Goal: Task Accomplishment & Management: Use online tool/utility

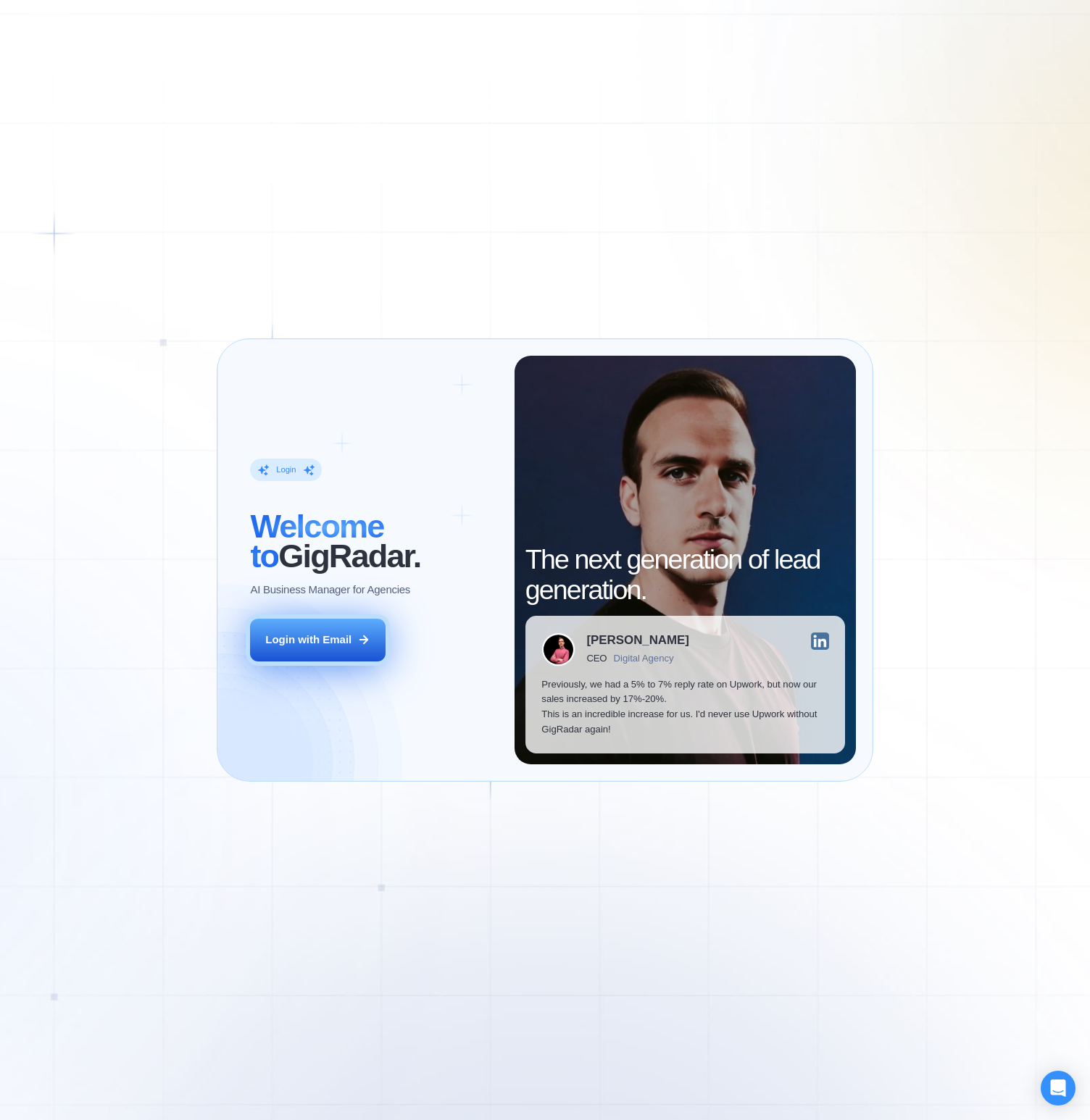
click at [351, 647] on button "Login with Email" at bounding box center [317, 640] width 135 height 42
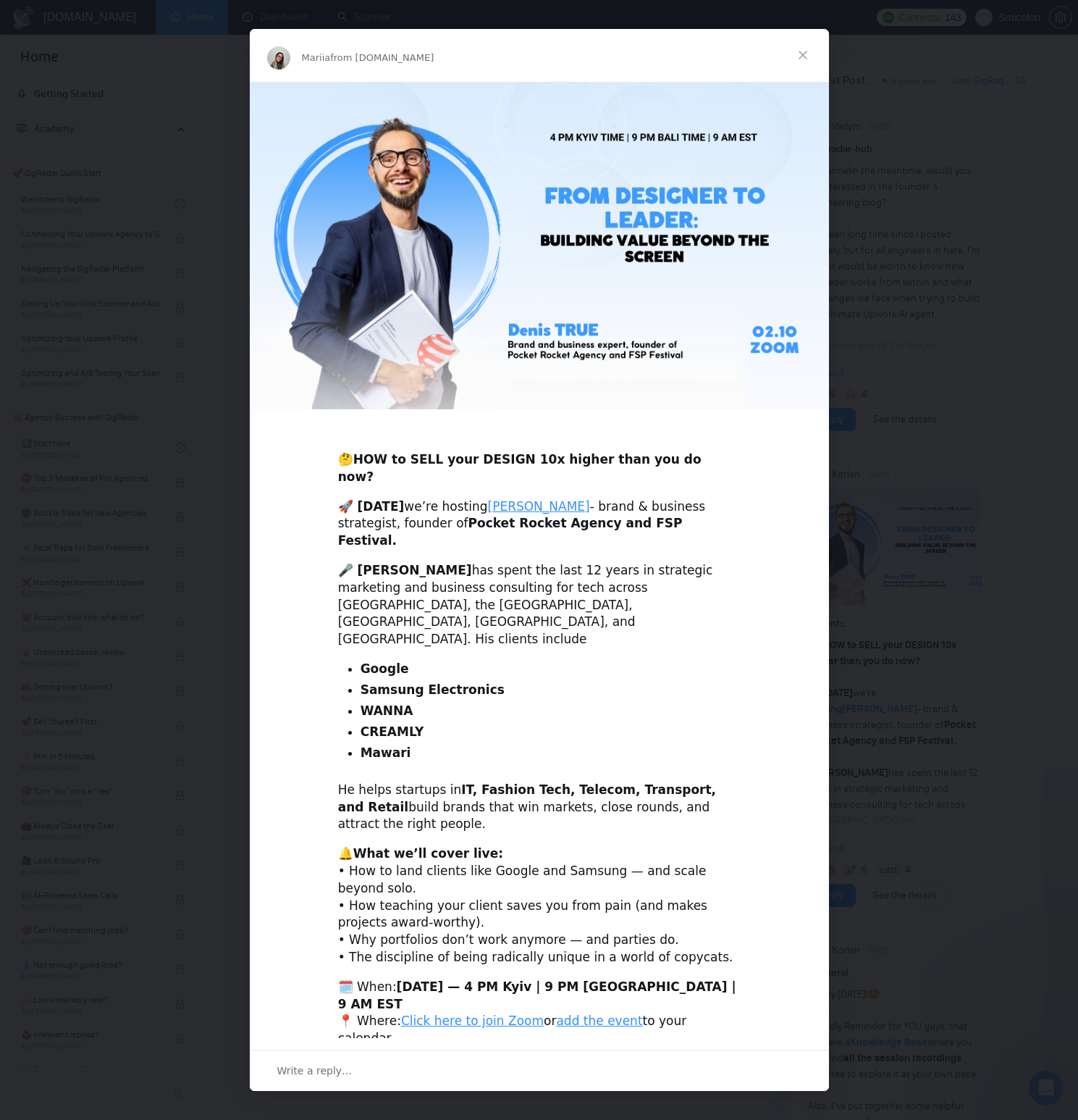
click at [800, 81] on span "Close" at bounding box center [803, 55] width 52 height 52
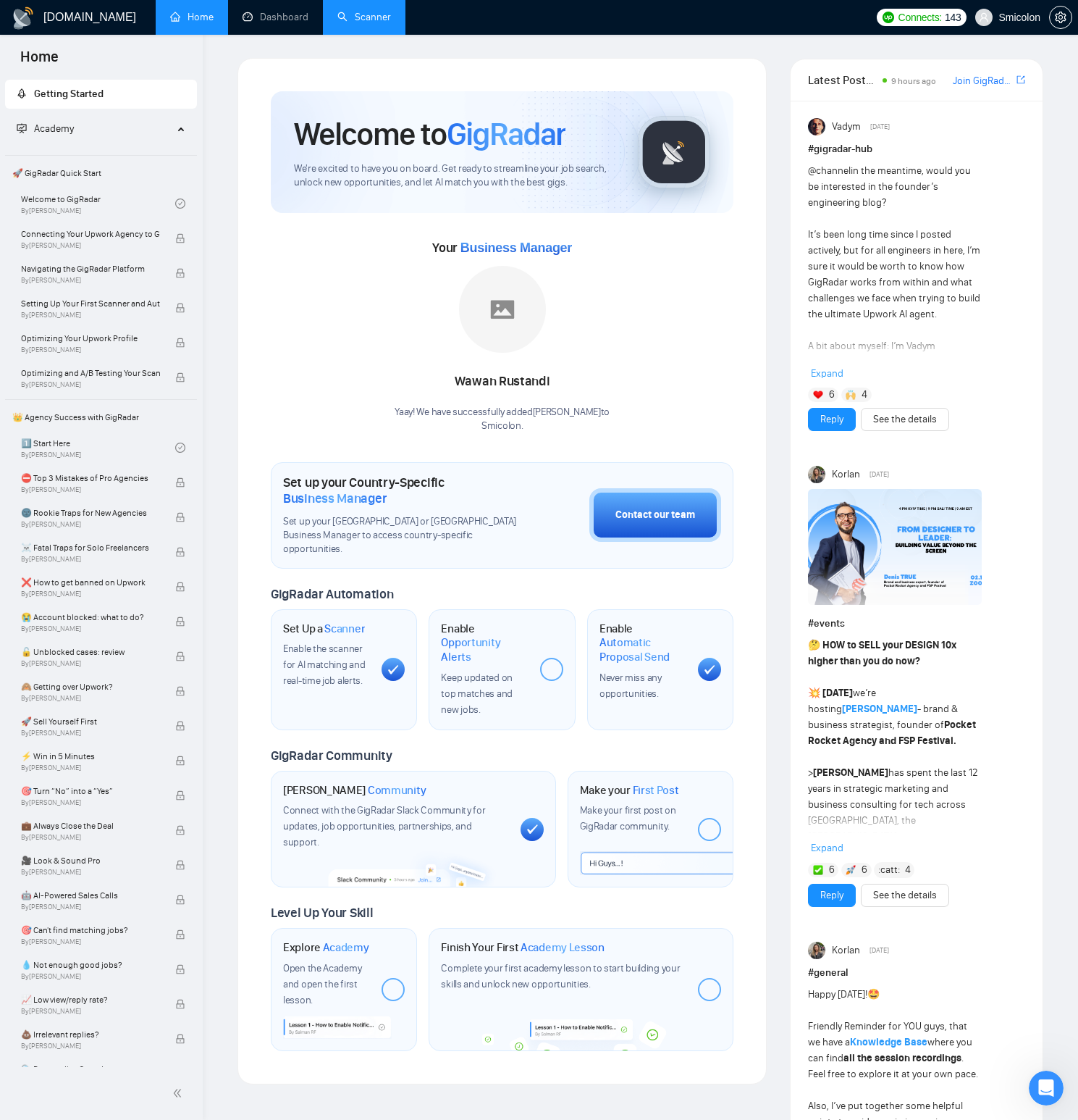
click at [357, 18] on link "Scanner" at bounding box center [364, 17] width 54 height 12
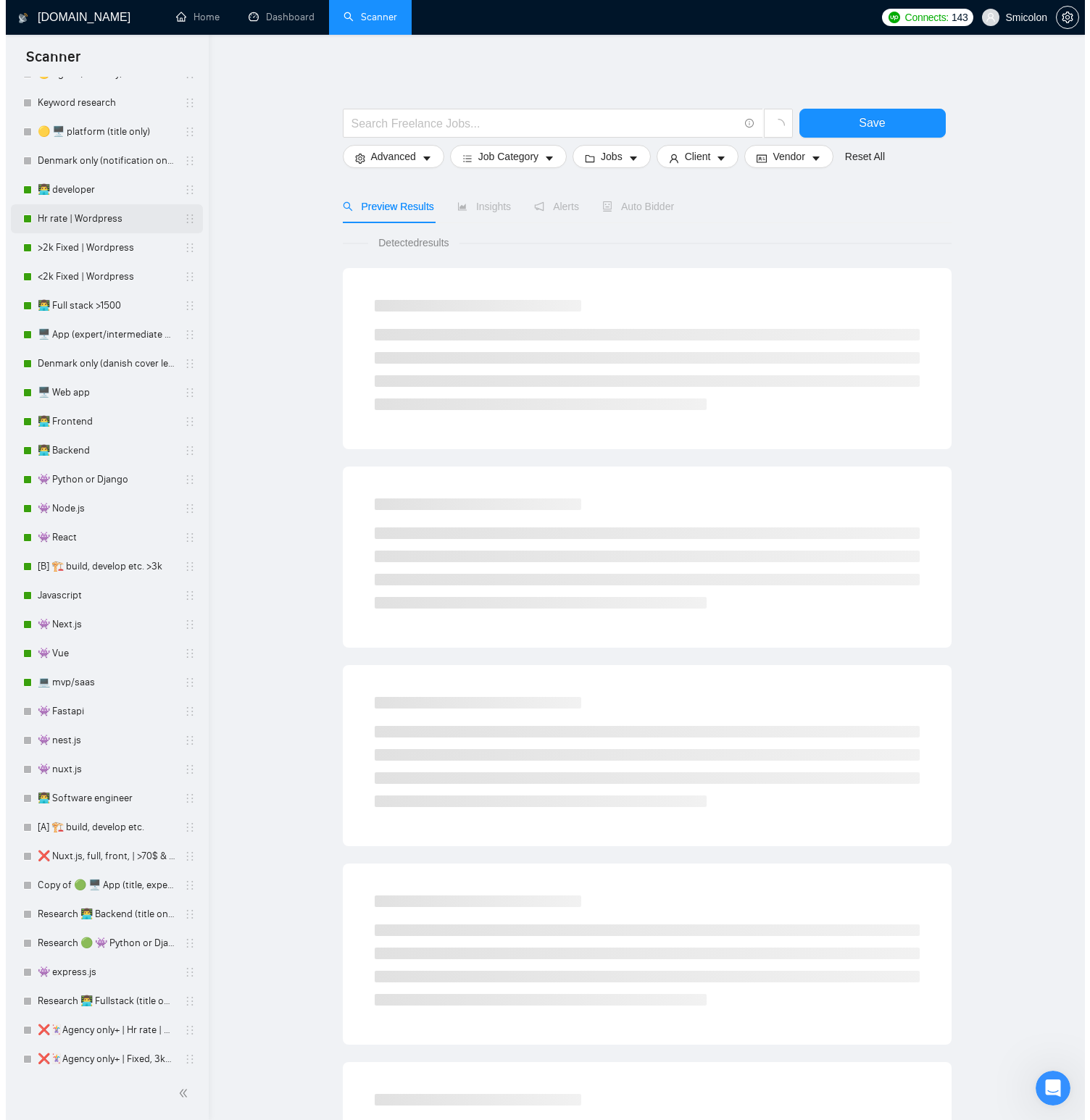
scroll to position [147, 0]
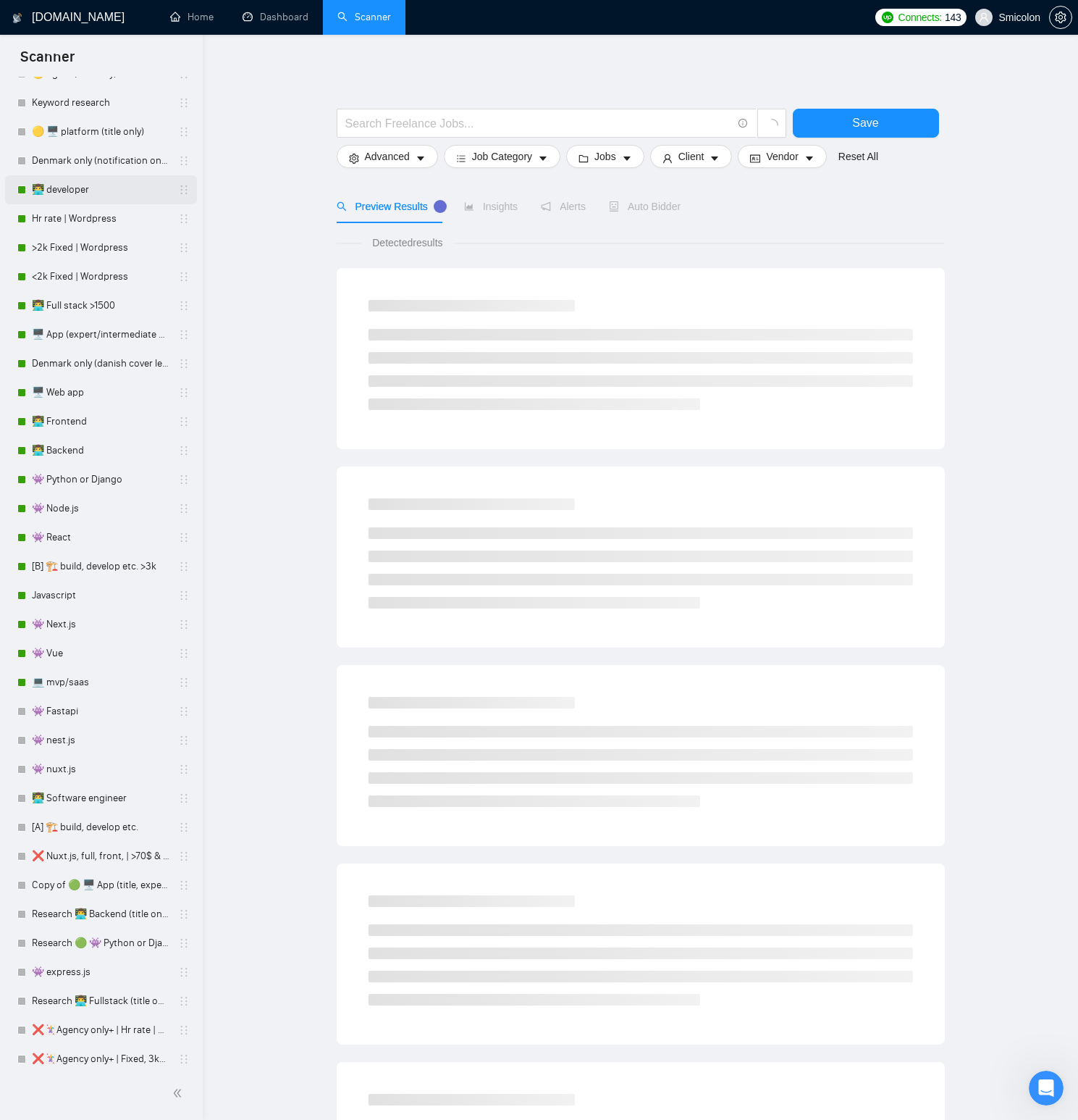
click at [68, 195] on link "👨‍💻 developer" at bounding box center [101, 190] width 138 height 29
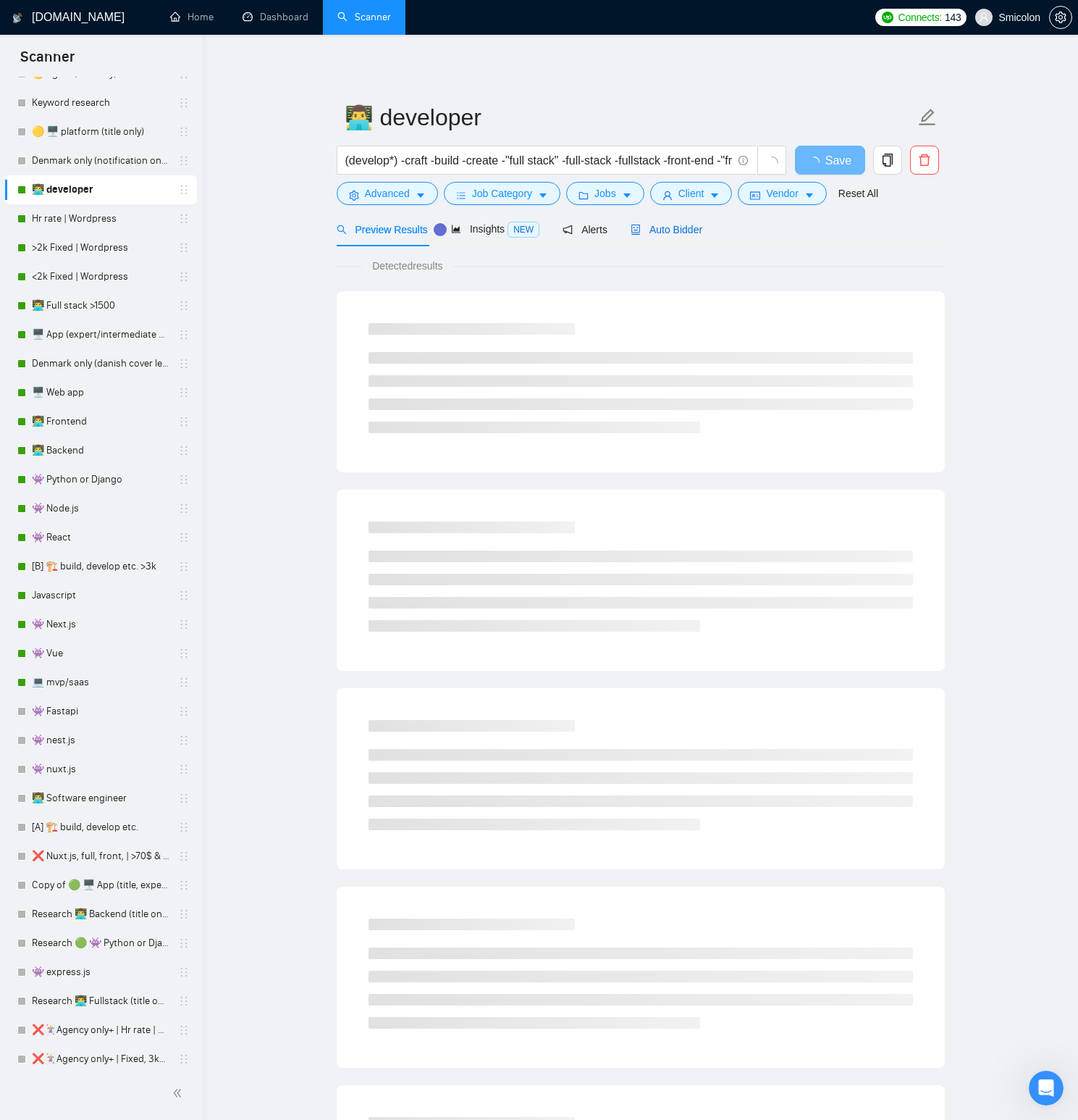
click at [696, 226] on span "Auto Bidder" at bounding box center [667, 229] width 72 height 11
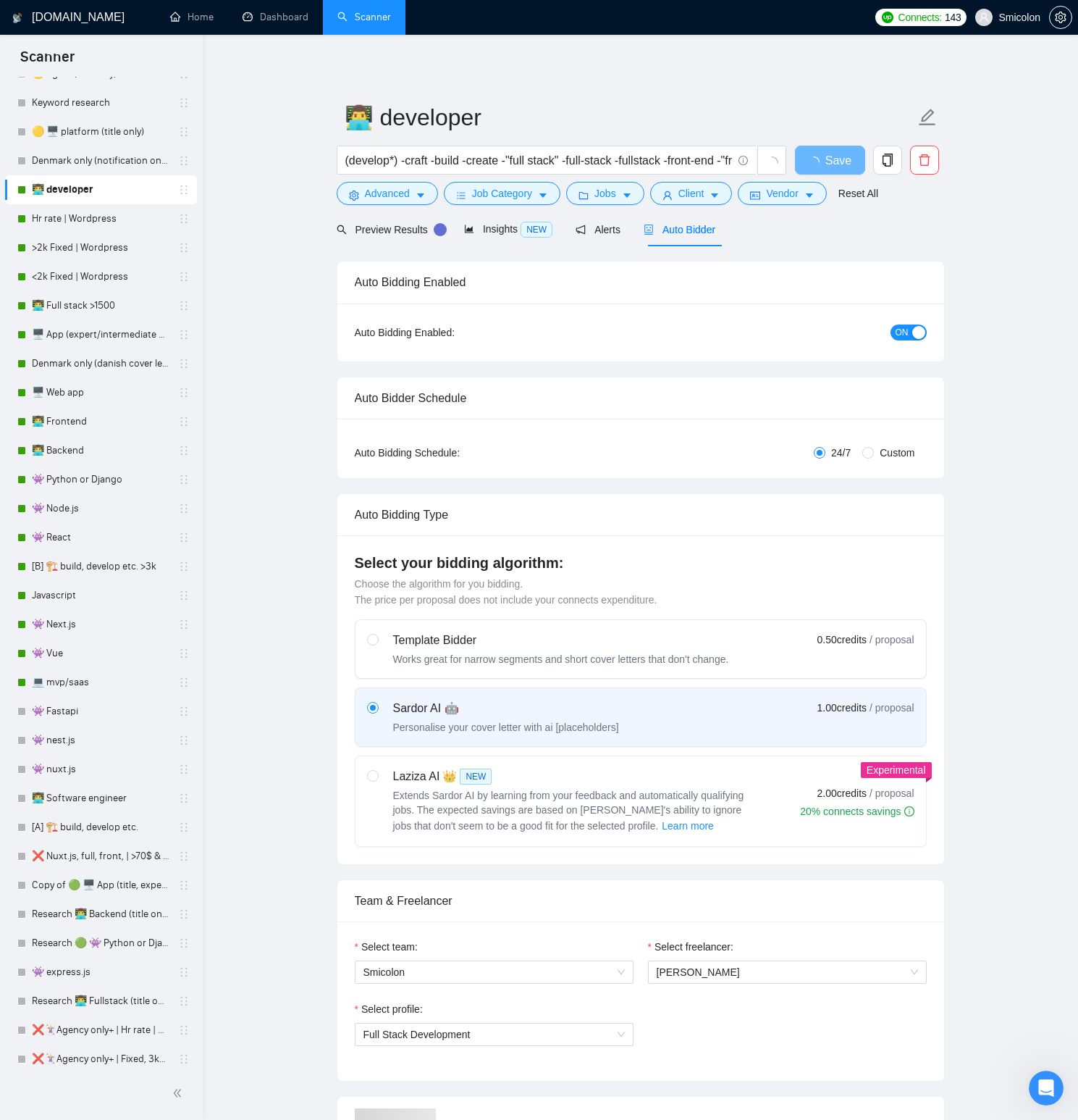
click at [904, 326] on span "ON" at bounding box center [903, 332] width 13 height 16
click at [819, 160] on span "Save" at bounding box center [830, 159] width 26 height 18
click at [76, 226] on link "Hr rate | Wordpress" at bounding box center [101, 218] width 138 height 29
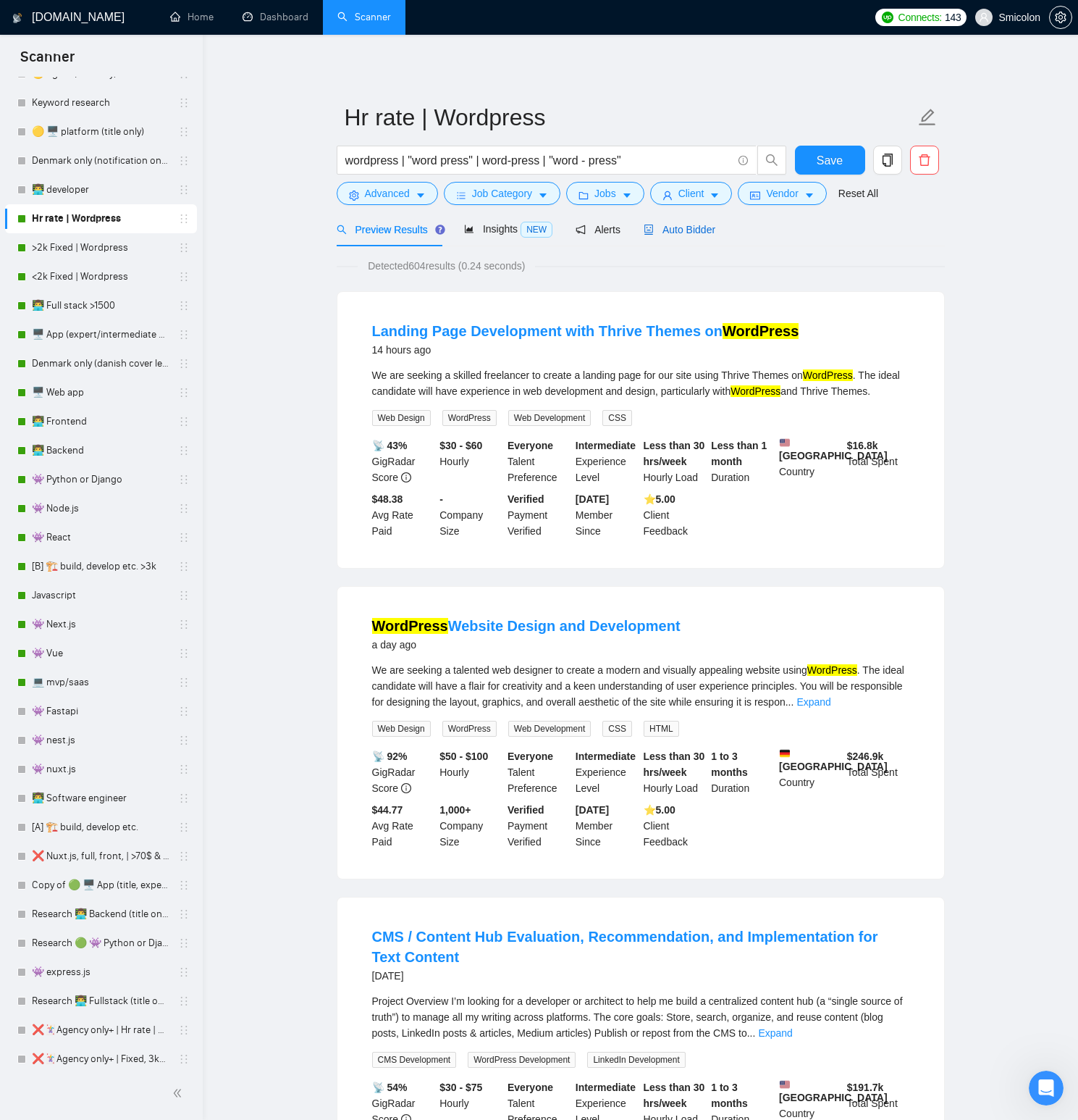
click at [703, 231] on span "Auto Bidder" at bounding box center [679, 229] width 72 height 11
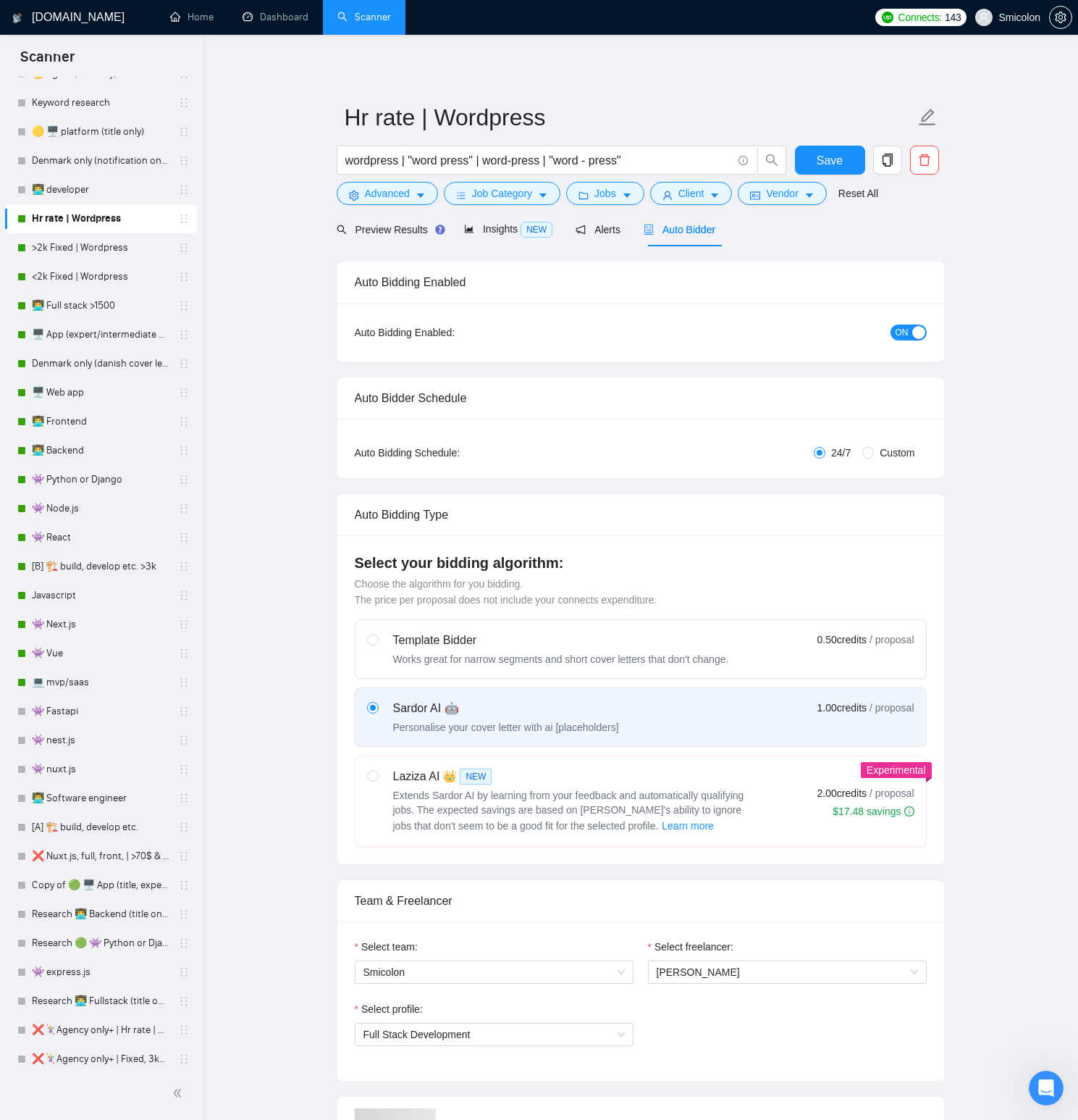
click at [905, 335] on span "ON" at bounding box center [903, 332] width 13 height 16
click at [834, 167] on span "Save" at bounding box center [830, 159] width 26 height 18
click at [106, 251] on link ">2k Fixed | Wordpress" at bounding box center [101, 247] width 138 height 29
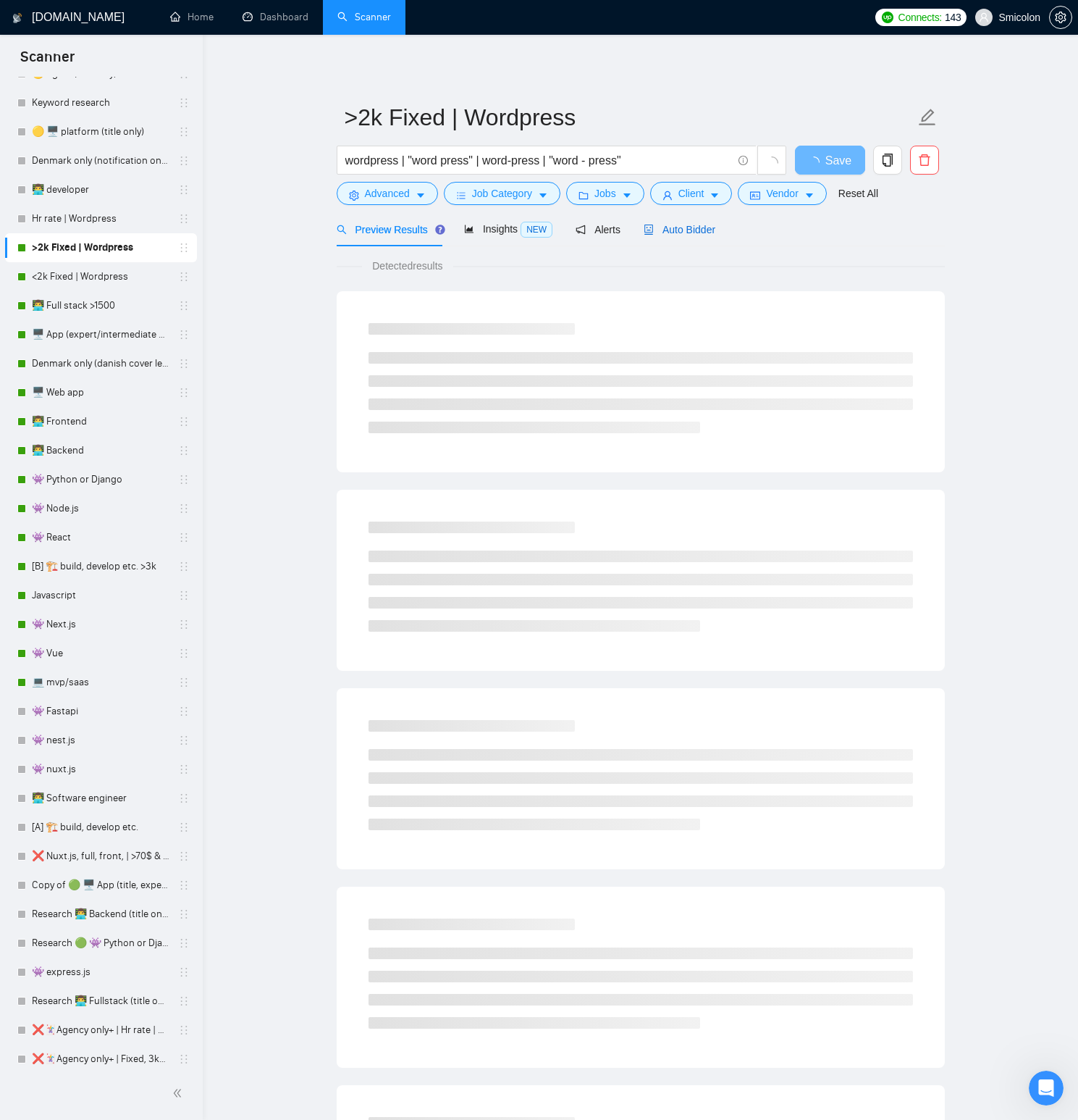
click at [688, 229] on span "Auto Bidder" at bounding box center [679, 229] width 72 height 11
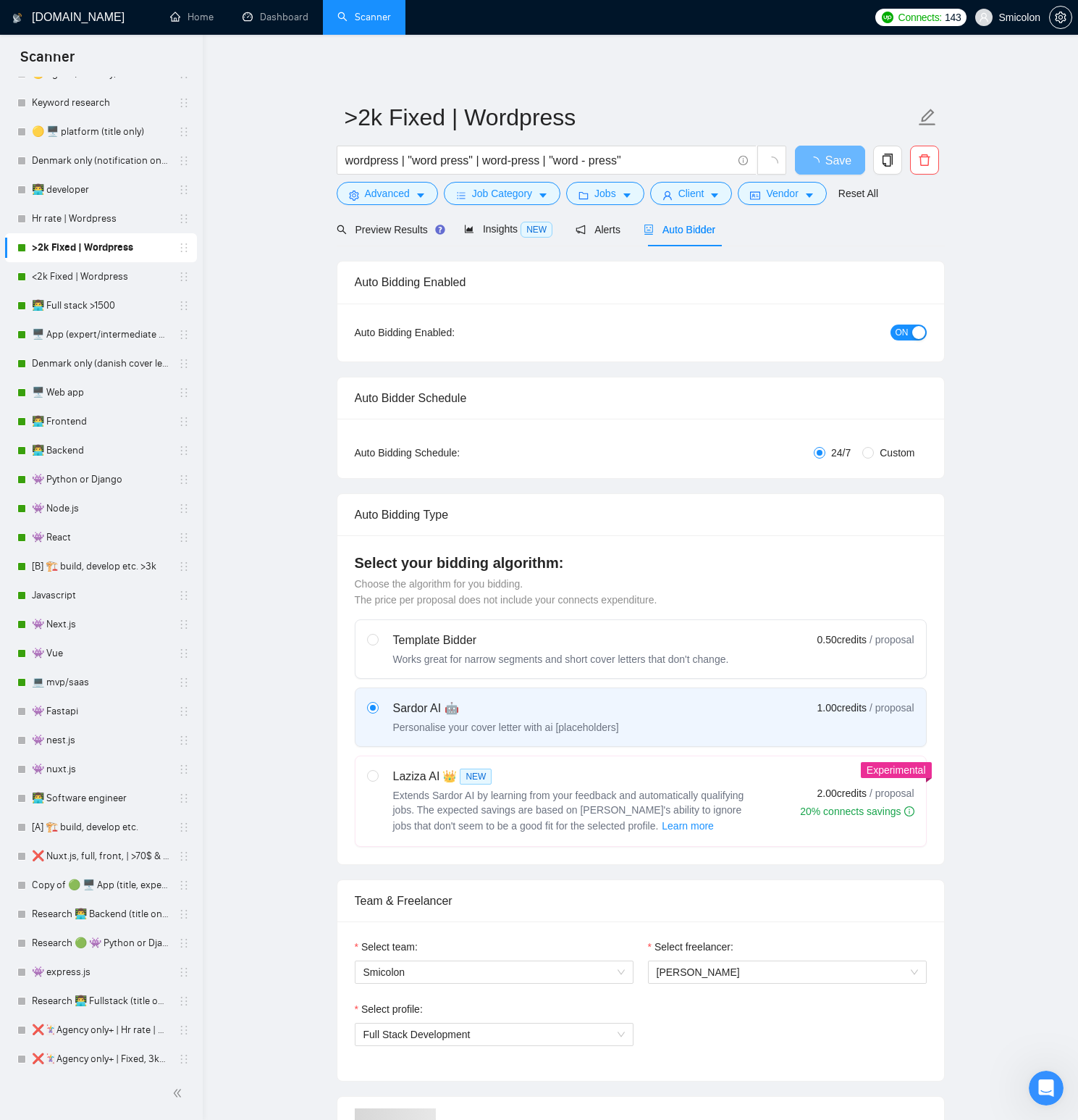
click at [899, 331] on span "ON" at bounding box center [903, 332] width 13 height 16
click at [837, 159] on span "Save" at bounding box center [830, 159] width 26 height 18
click at [114, 276] on link "<2k Fixed | Wordpress" at bounding box center [101, 276] width 138 height 29
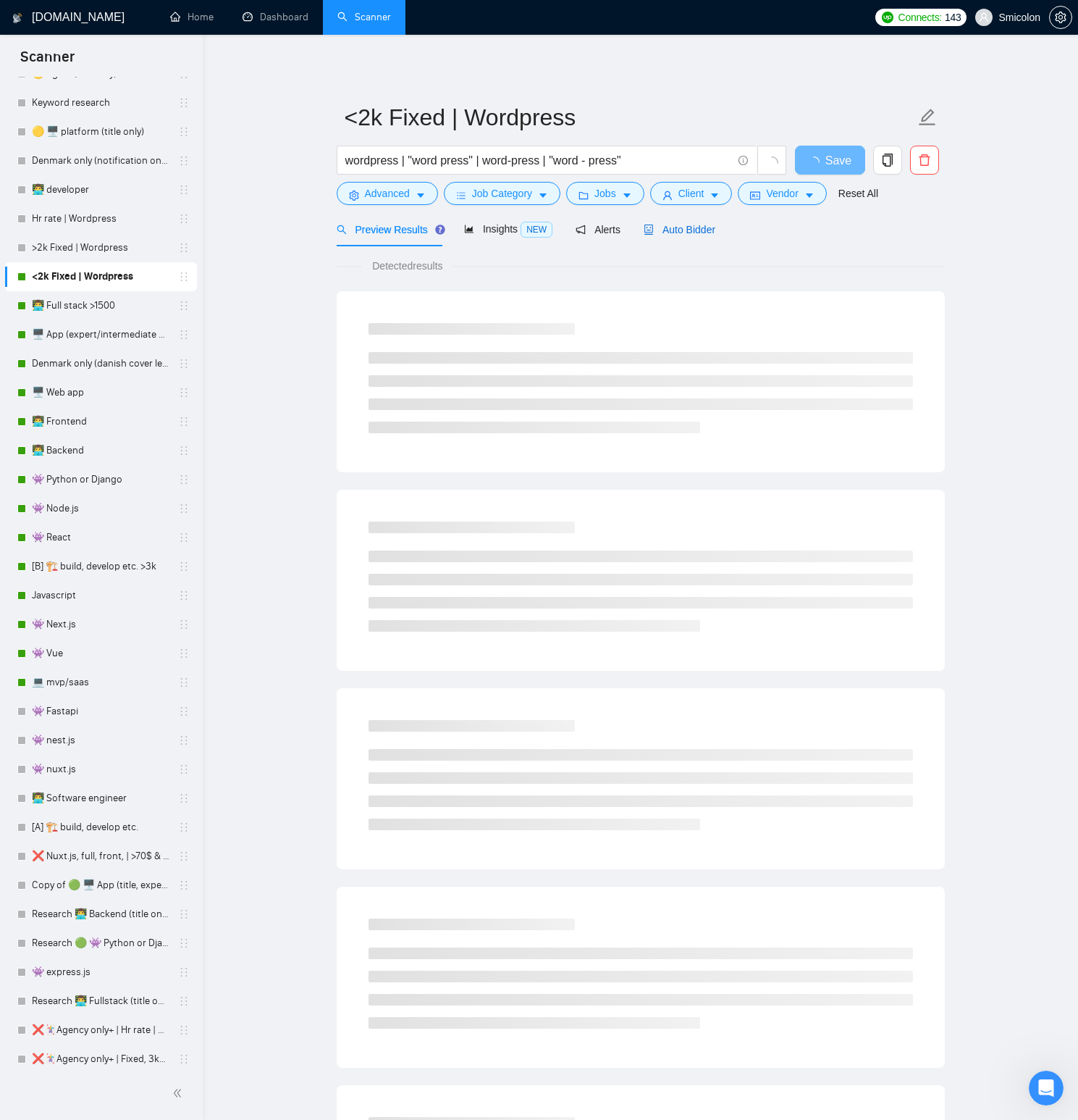
click at [690, 231] on span "Auto Bidder" at bounding box center [679, 229] width 72 height 11
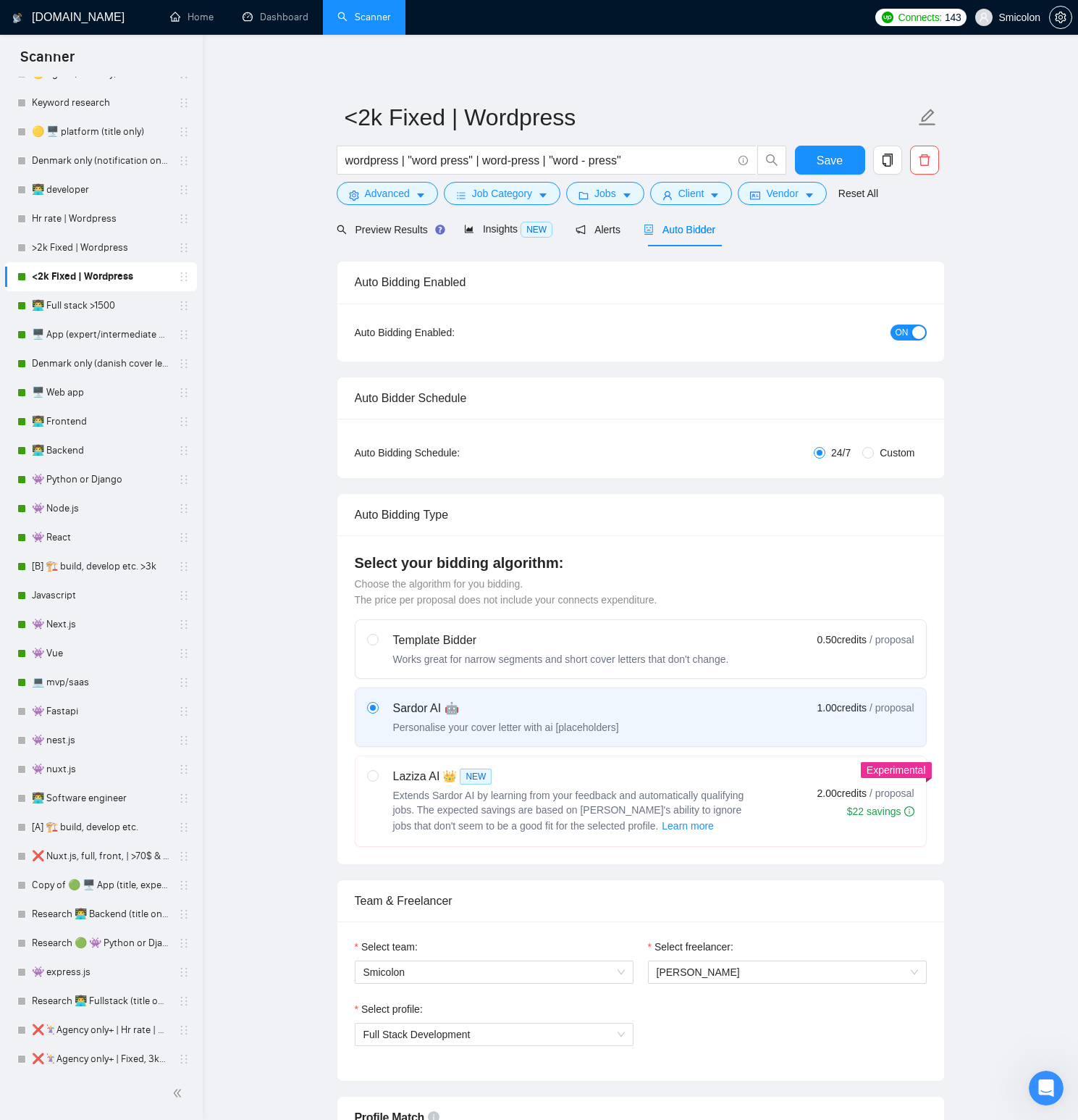
click at [903, 334] on span "ON" at bounding box center [903, 332] width 13 height 16
click at [833, 162] on span "Save" at bounding box center [830, 159] width 26 height 18
click at [75, 315] on link "👨‍💻 Full stack >1500" at bounding box center [101, 306] width 138 height 29
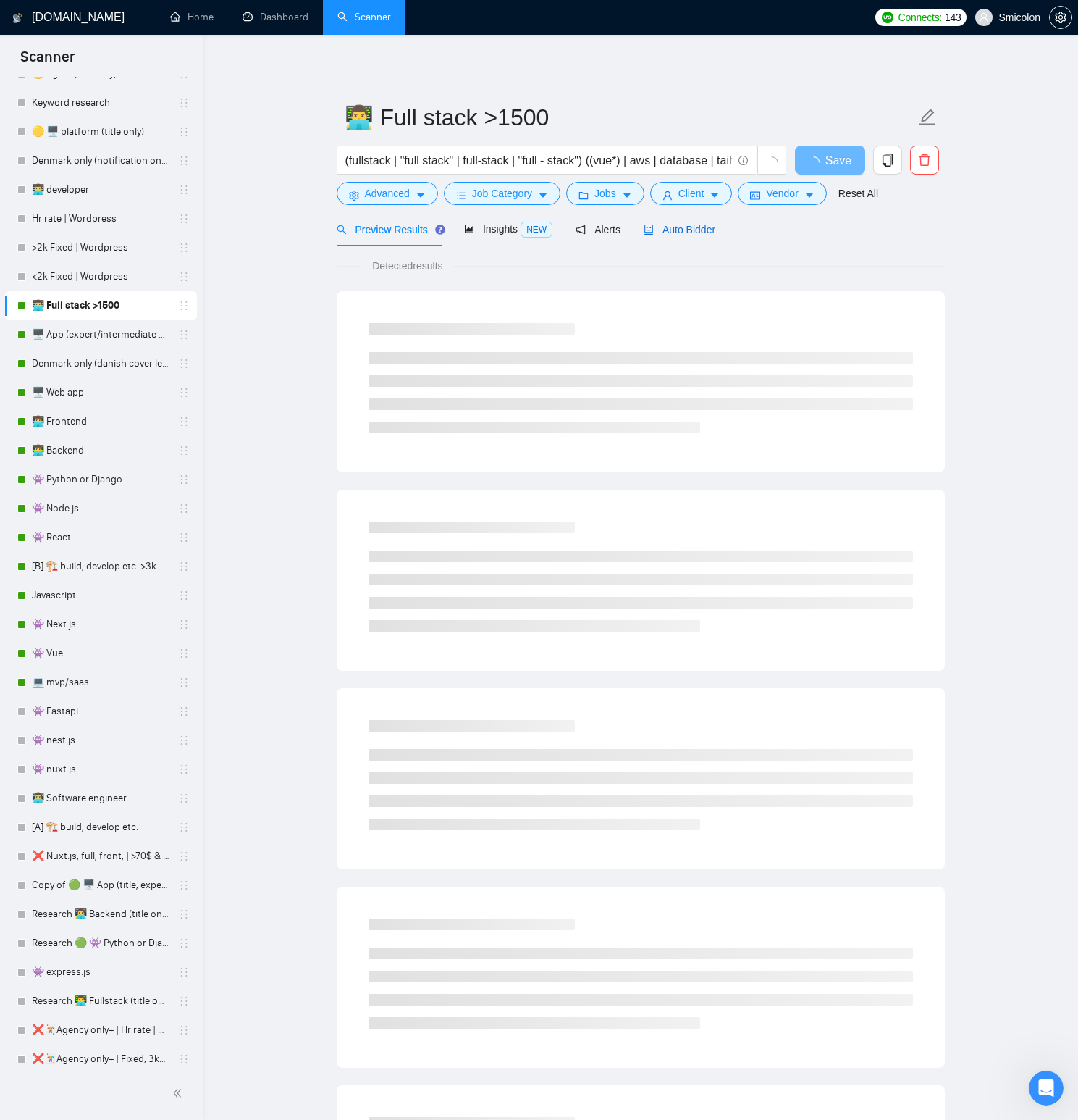
click at [685, 228] on span "Auto Bidder" at bounding box center [679, 229] width 72 height 11
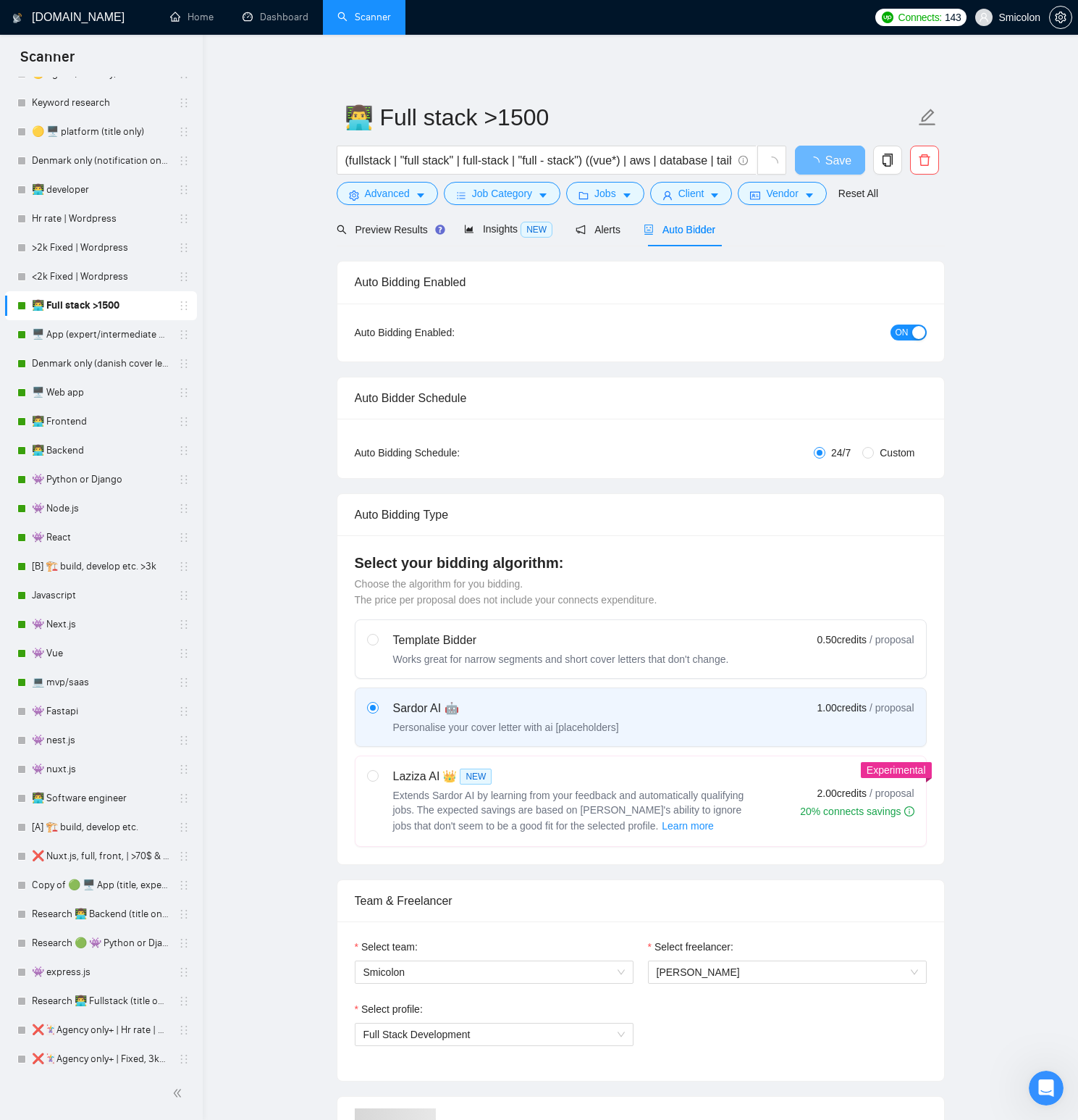
click at [899, 331] on span "ON" at bounding box center [903, 332] width 13 height 16
click at [838, 163] on span "Save" at bounding box center [830, 159] width 26 height 18
click at [129, 343] on link "🖥️ App (expert/intermediate only) co. size (min3k)" at bounding box center [101, 334] width 138 height 29
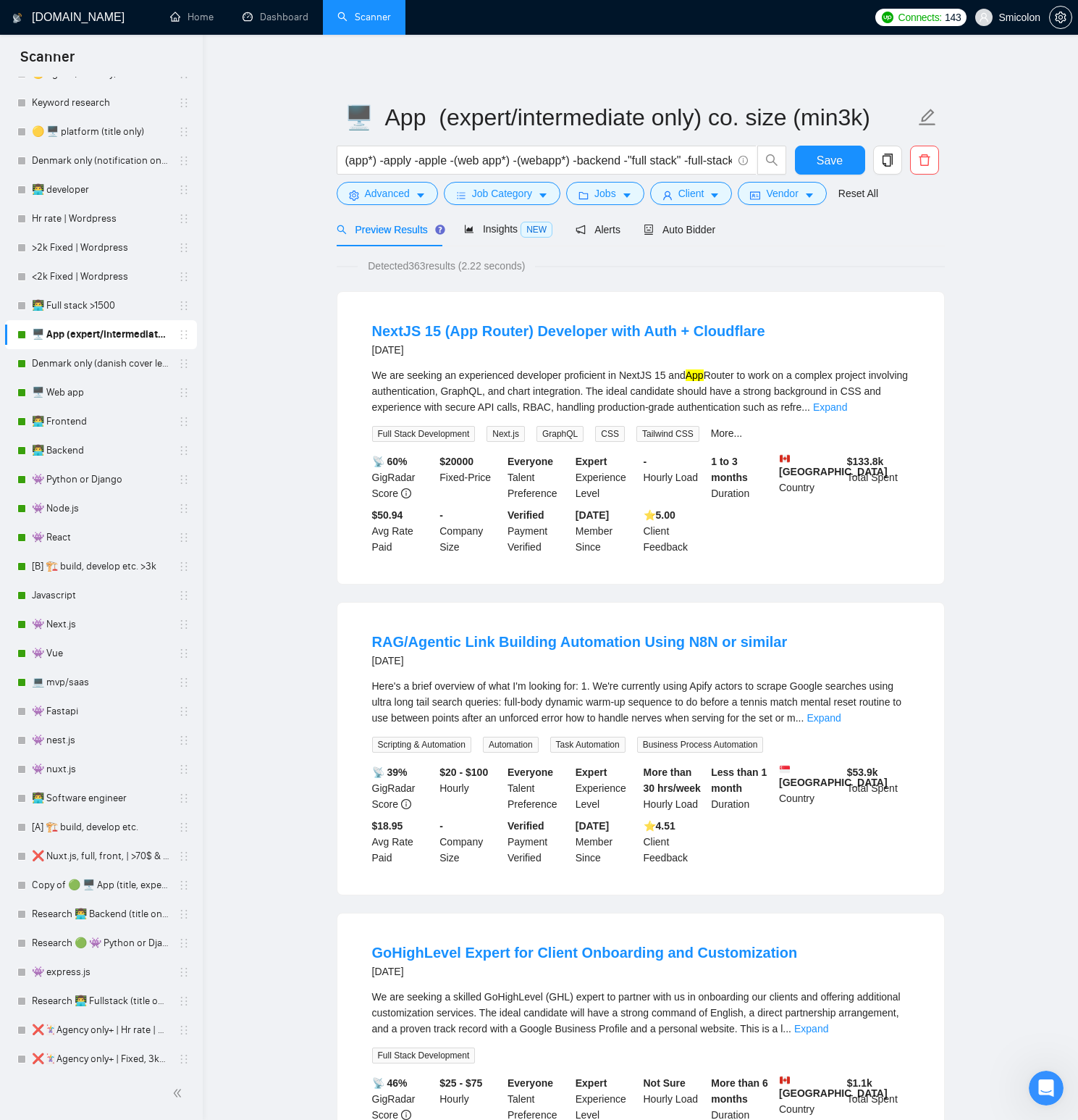
click at [685, 237] on div "Auto Bidder" at bounding box center [679, 229] width 72 height 34
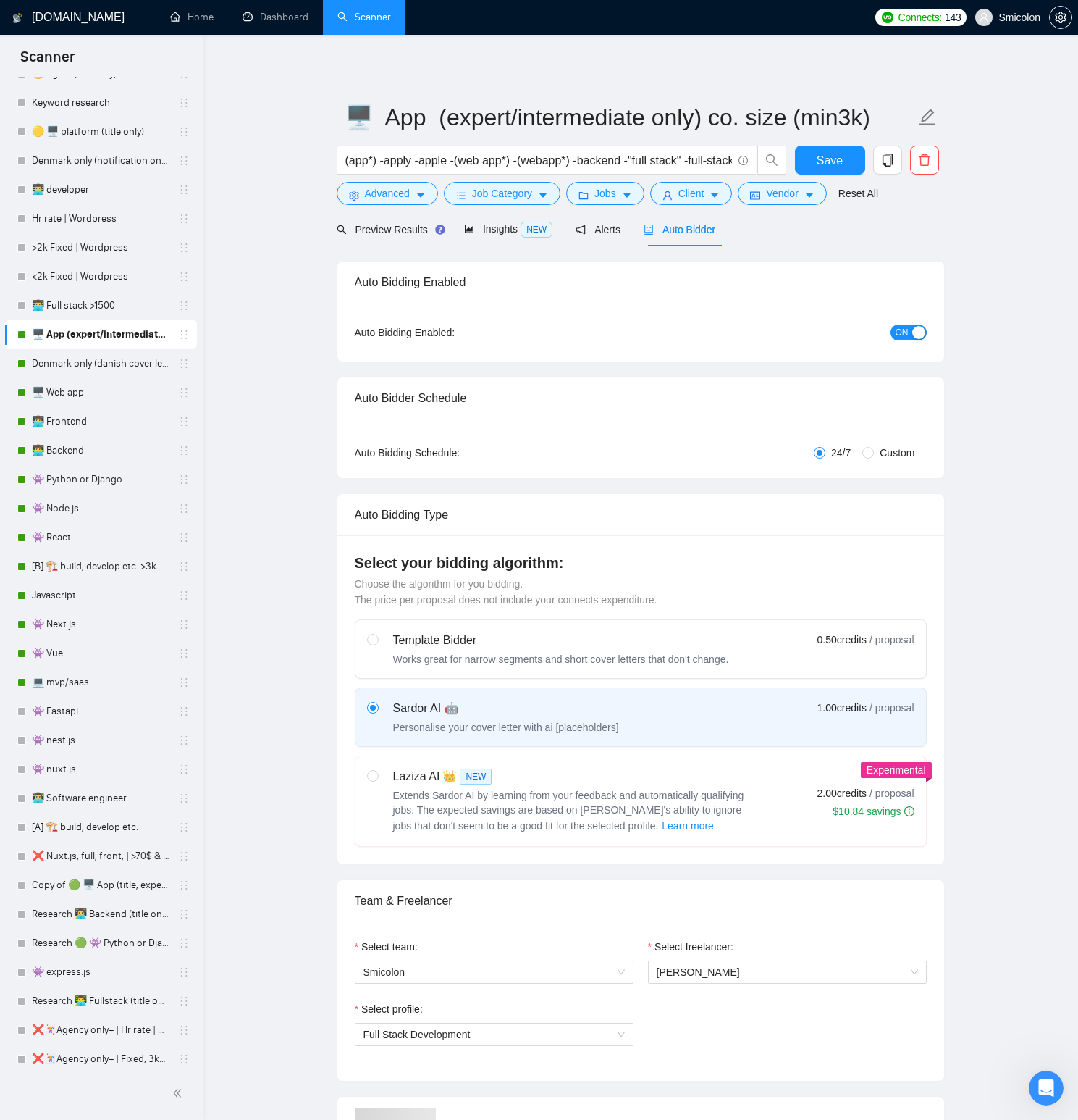
click at [896, 329] on span "ON" at bounding box center [903, 332] width 13 height 16
click at [838, 158] on div "Reset all filters" at bounding box center [865, 166] width 78 height 25
click at [814, 167] on button "Save" at bounding box center [830, 159] width 70 height 29
click at [102, 370] on link "Denmark only (danish cover letter)" at bounding box center [101, 363] width 138 height 29
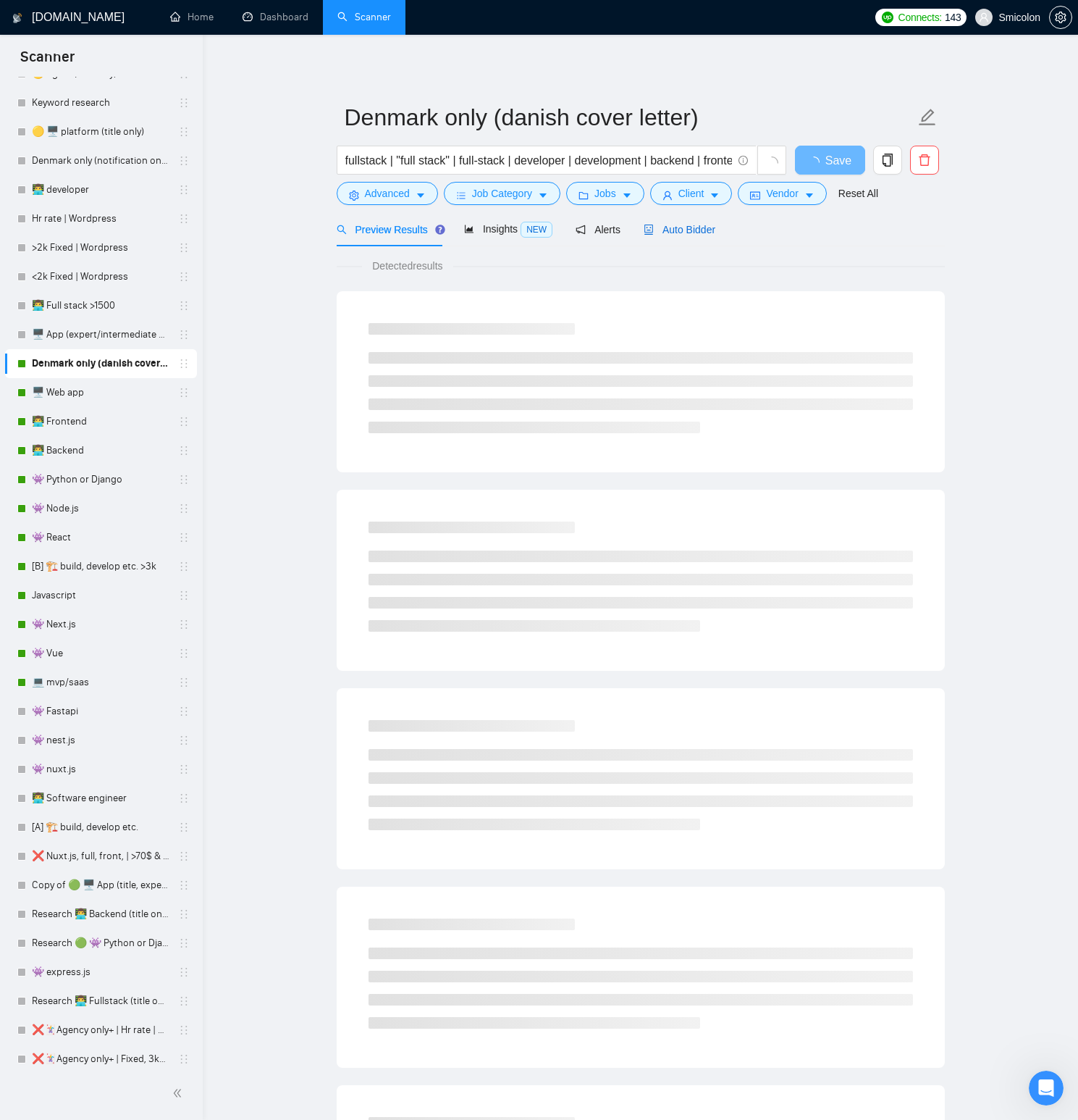
click at [667, 231] on span "Auto Bidder" at bounding box center [679, 229] width 72 height 11
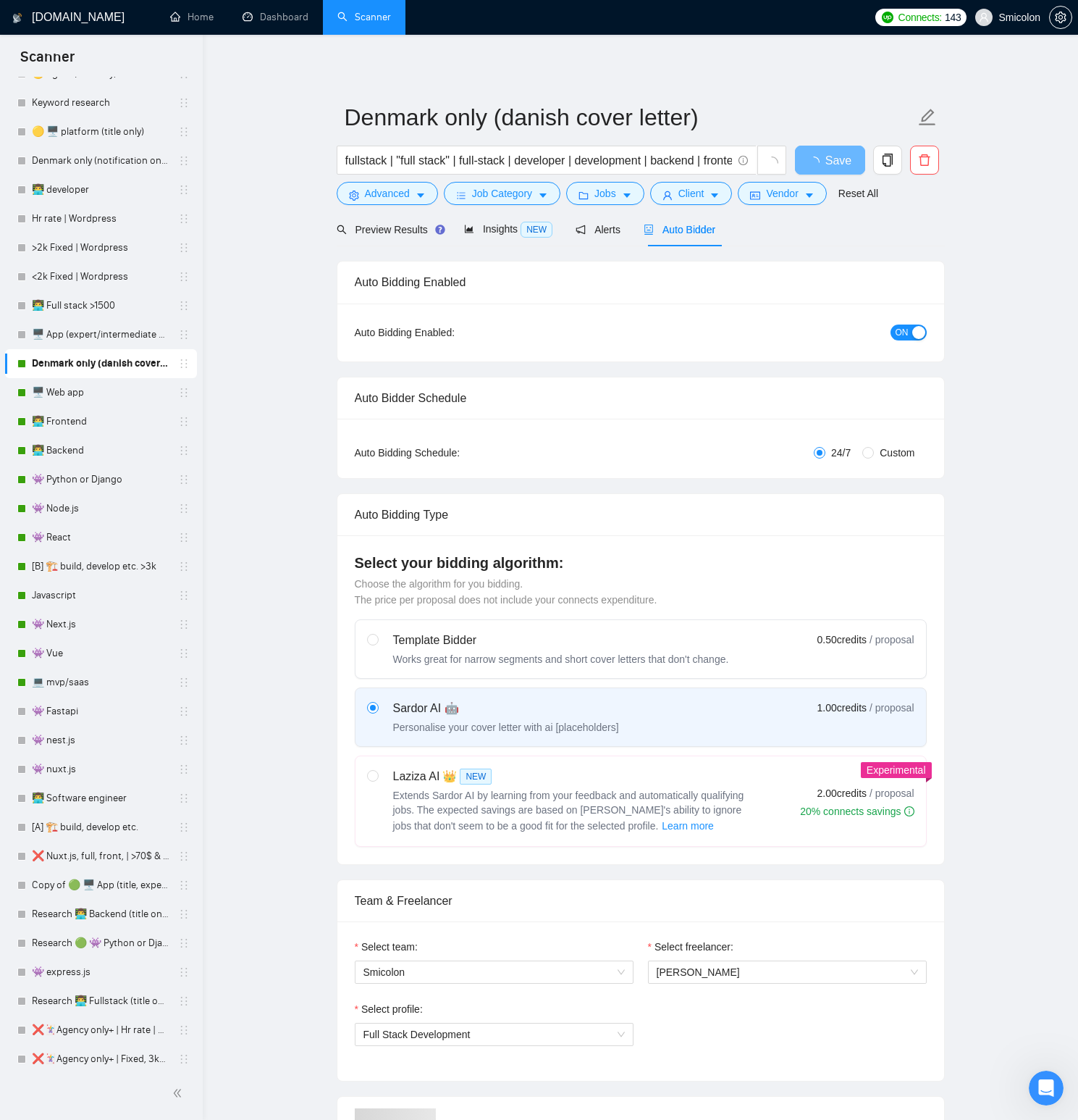
radio input "false"
radio input "true"
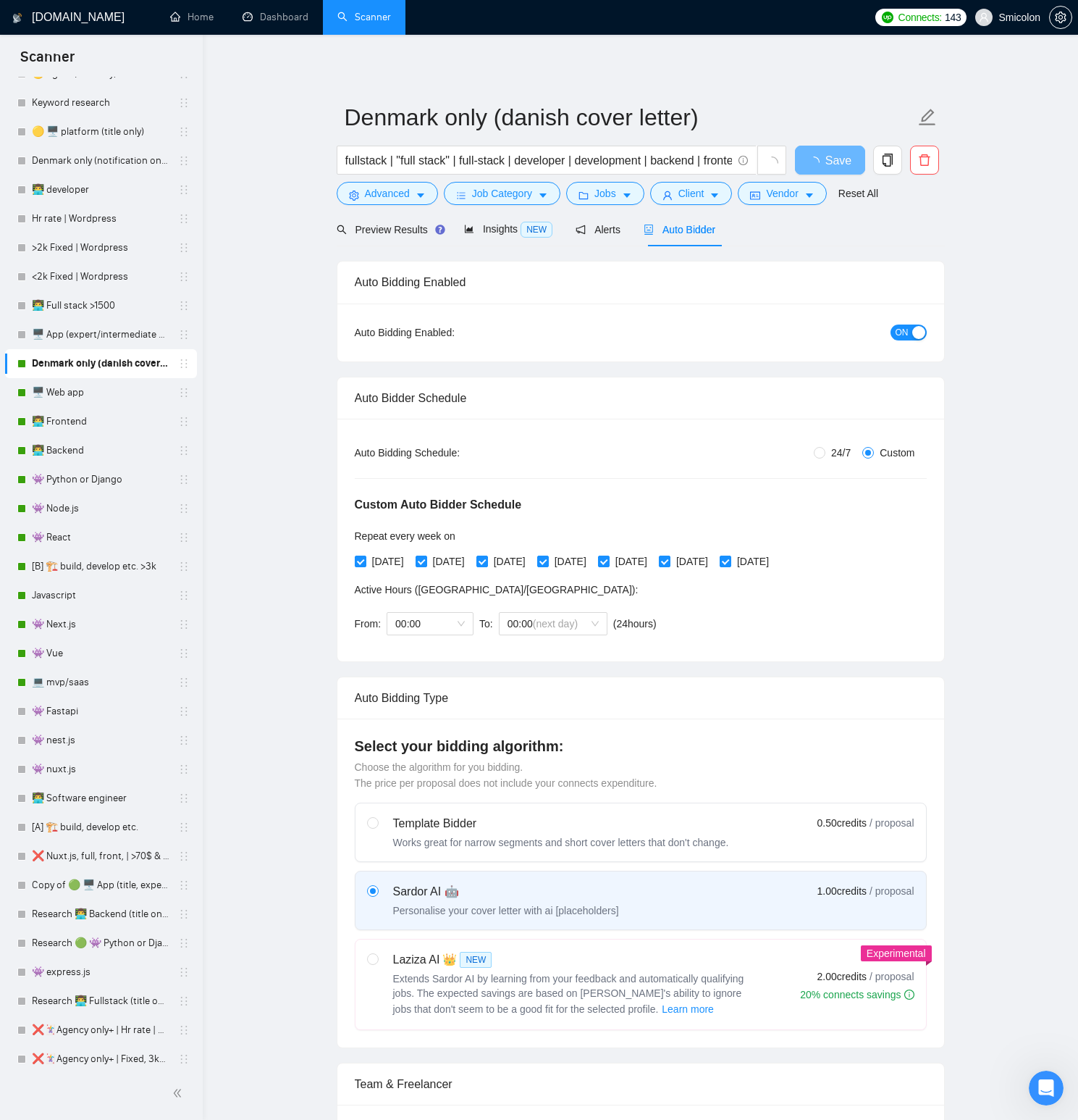
click at [905, 329] on span "ON" at bounding box center [903, 332] width 13 height 16
click at [834, 162] on span "Save" at bounding box center [830, 159] width 26 height 18
click at [102, 403] on link "🖥️ Web app" at bounding box center [101, 393] width 138 height 29
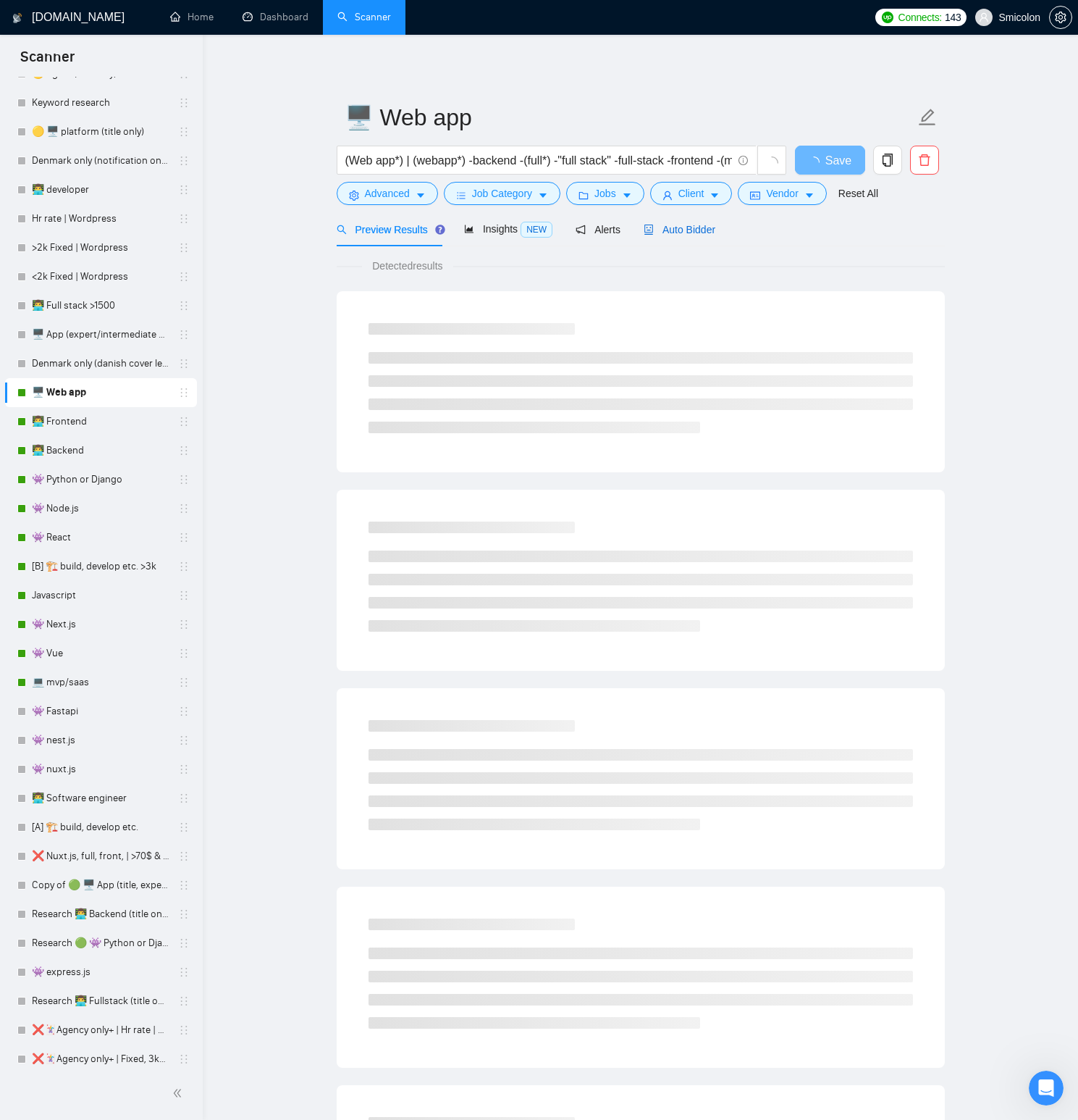
click at [688, 227] on span "Auto Bidder" at bounding box center [679, 229] width 72 height 11
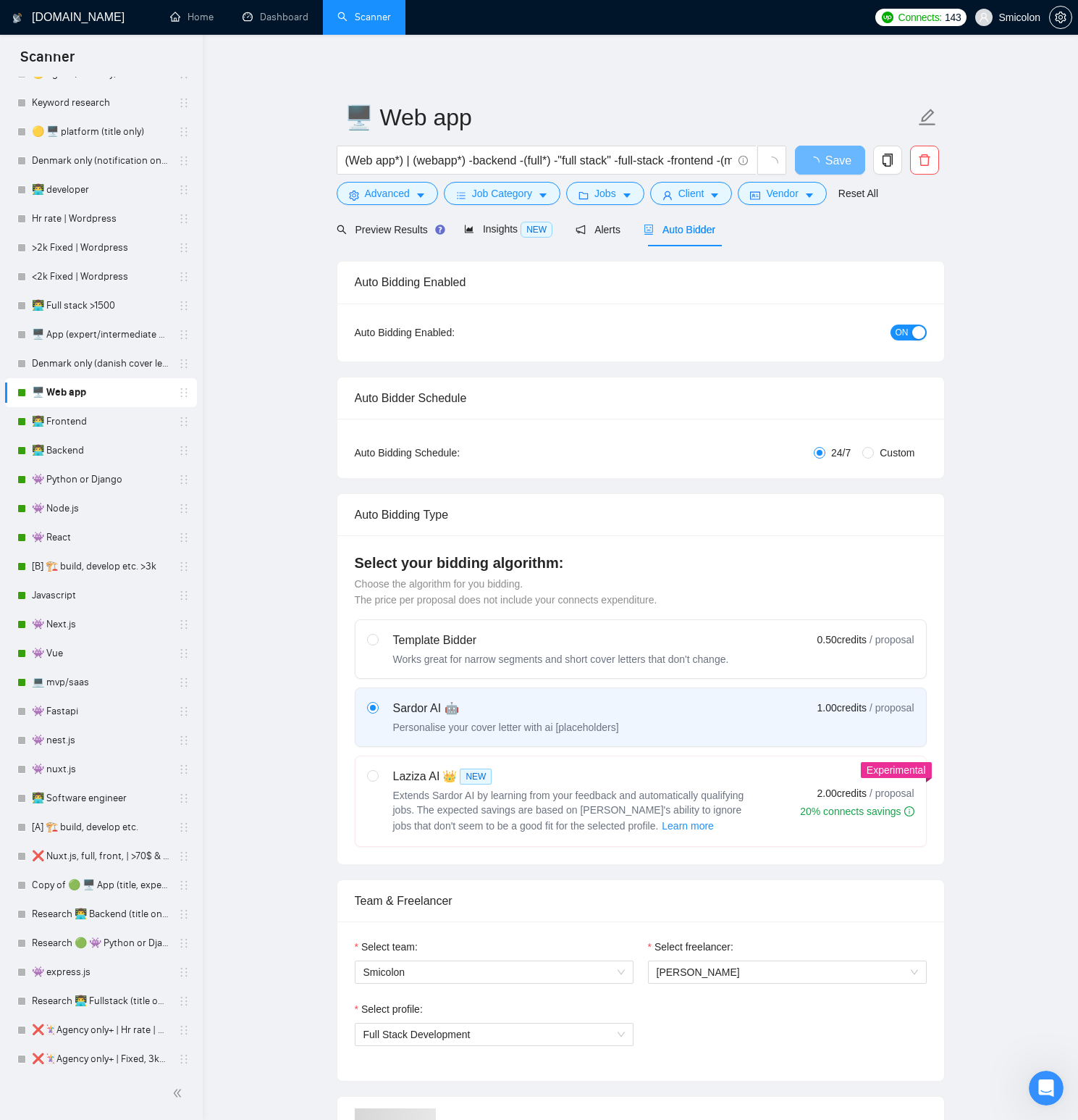
click at [900, 333] on span "ON" at bounding box center [903, 332] width 13 height 16
click at [833, 162] on span "Save" at bounding box center [830, 159] width 26 height 18
click at [85, 415] on link "👨‍💻 Frontend" at bounding box center [101, 421] width 138 height 29
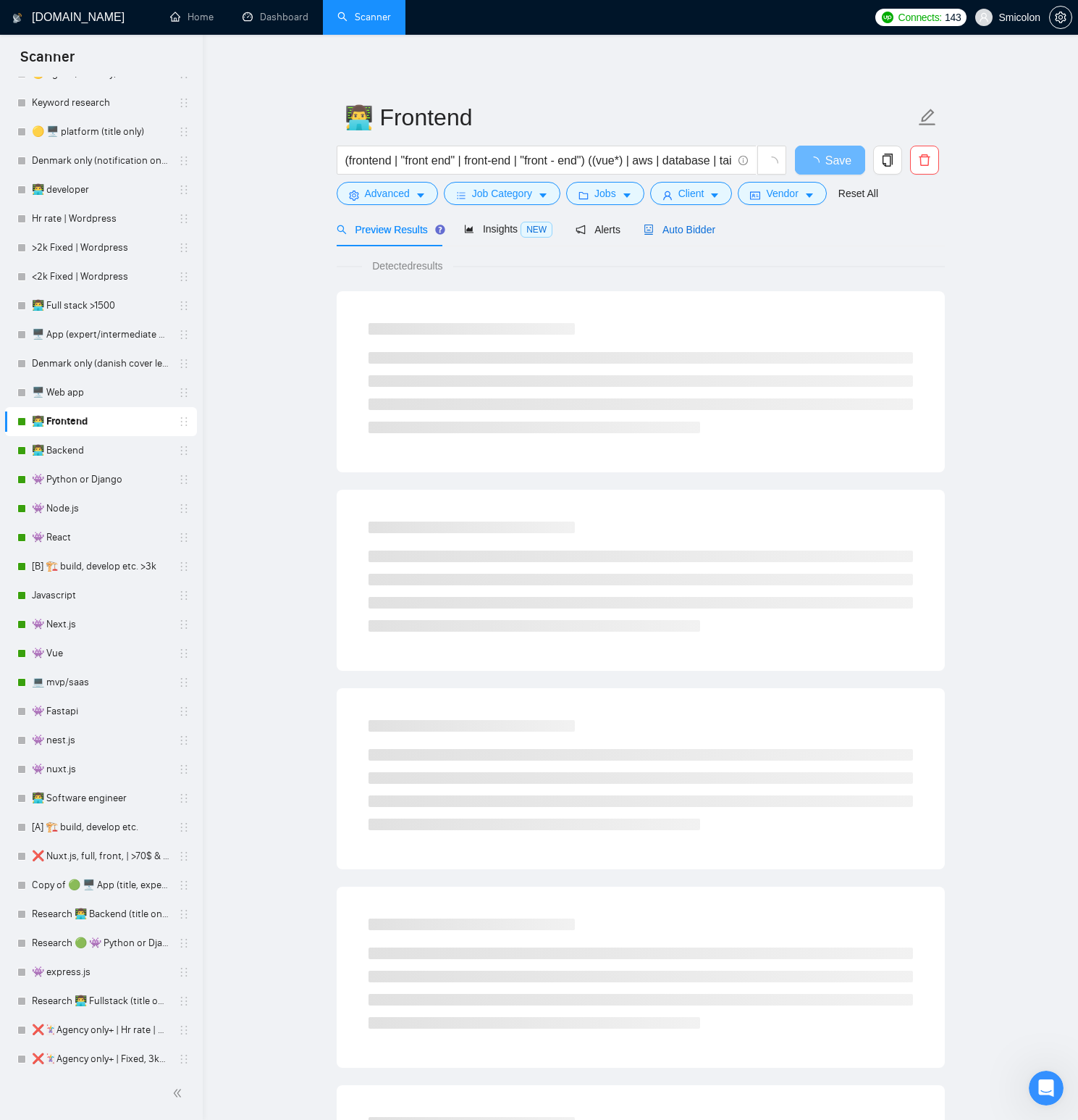
drag, startPoint x: 696, startPoint y: 226, endPoint x: 715, endPoint y: 251, distance: 31.4
click at [696, 226] on span "Auto Bidder" at bounding box center [679, 229] width 72 height 11
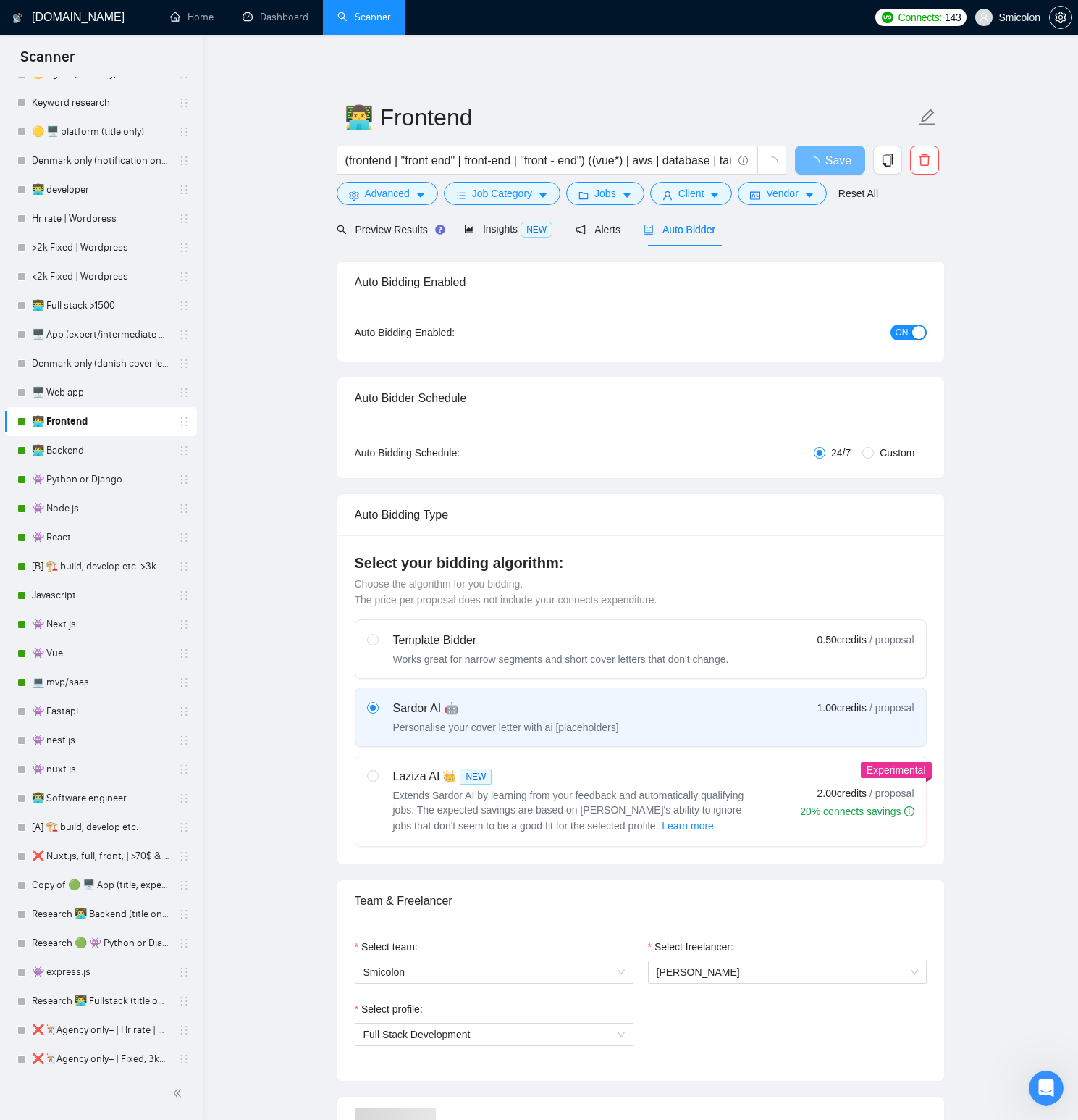
click at [891, 325] on div "ON" at bounding box center [831, 332] width 191 height 17
click at [897, 328] on span "ON" at bounding box center [903, 332] width 13 height 16
click at [827, 159] on span "Save" at bounding box center [830, 159] width 26 height 18
click at [76, 451] on link "👨‍💻 Backend" at bounding box center [101, 450] width 138 height 29
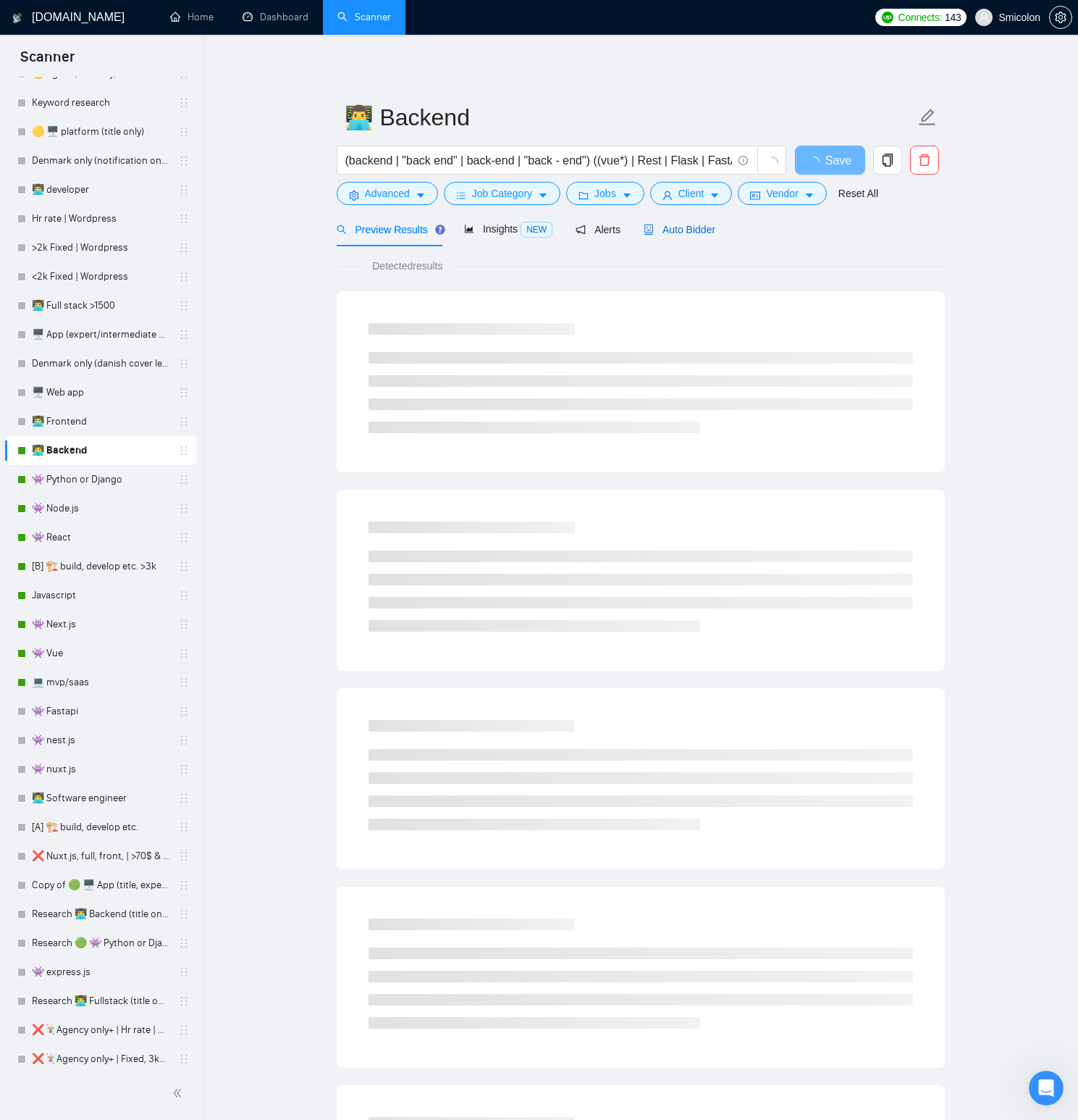
click at [696, 231] on span "Auto Bidder" at bounding box center [679, 229] width 72 height 11
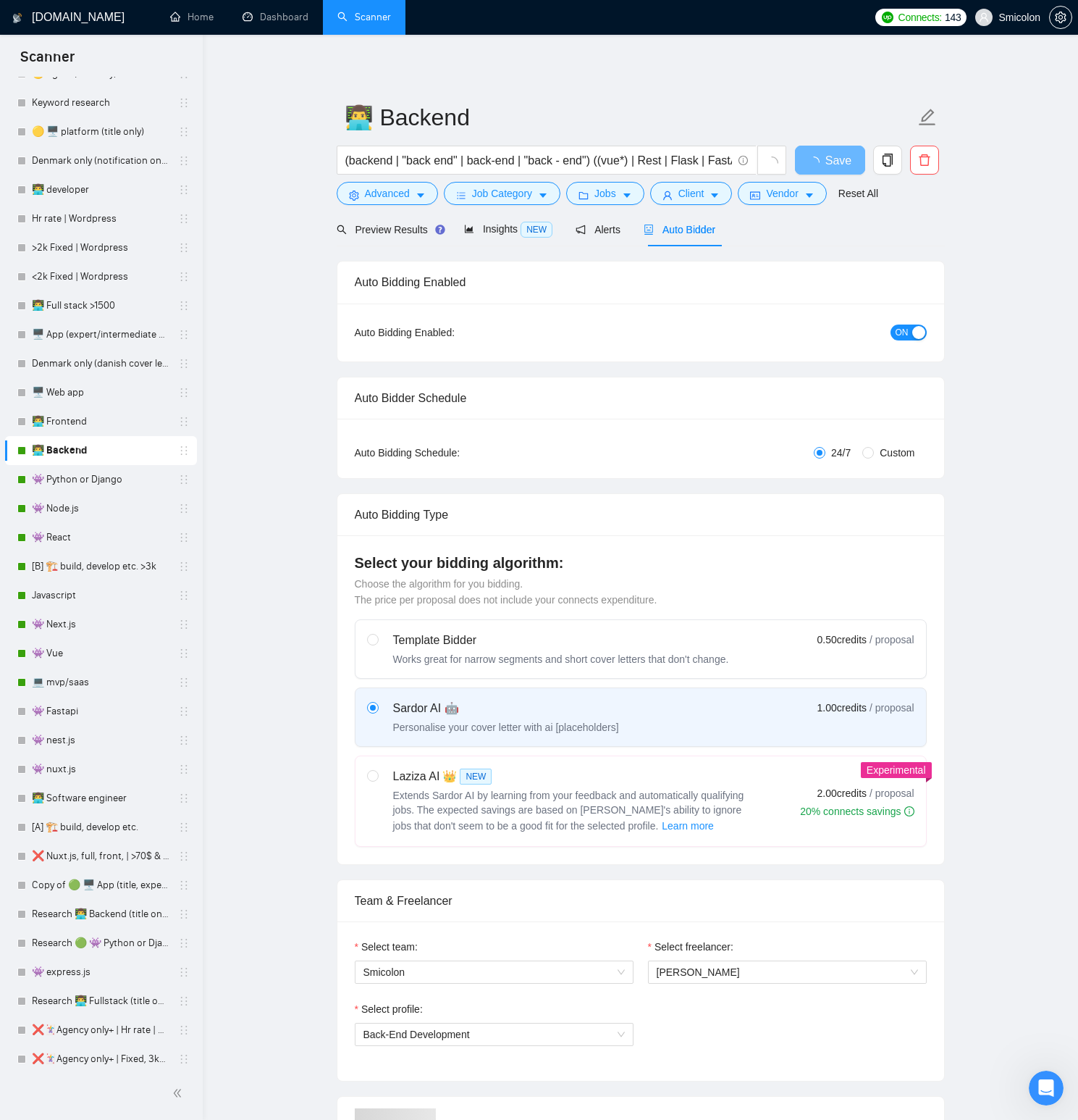
click at [898, 338] on span "ON" at bounding box center [903, 332] width 13 height 16
click at [96, 488] on link "👾 Python or Django" at bounding box center [101, 479] width 138 height 29
click at [828, 160] on span "Save" at bounding box center [830, 159] width 26 height 18
click at [108, 480] on link "👾 Python or Django" at bounding box center [101, 479] width 138 height 29
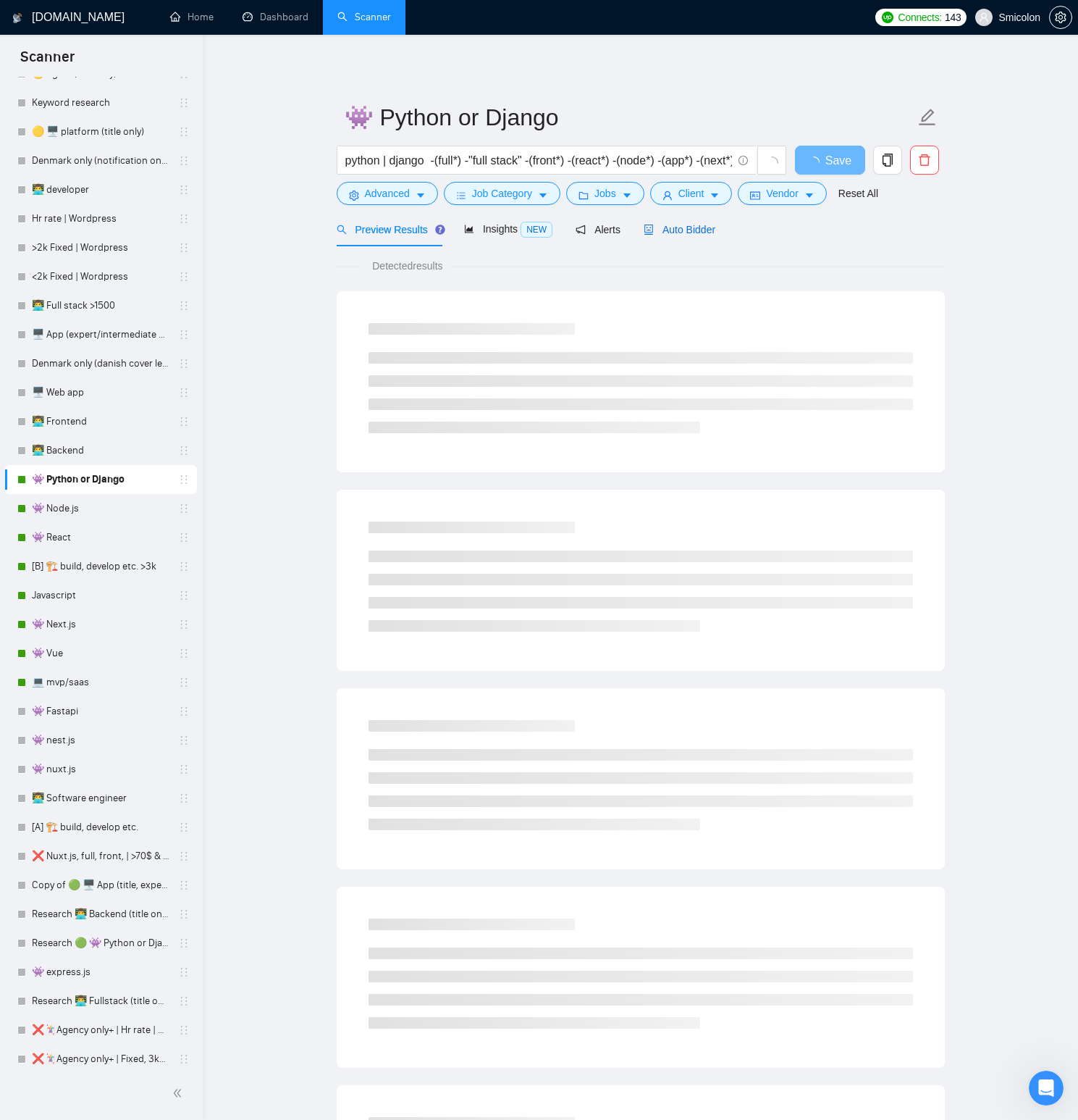
click at [690, 227] on span "Auto Bidder" at bounding box center [679, 229] width 72 height 11
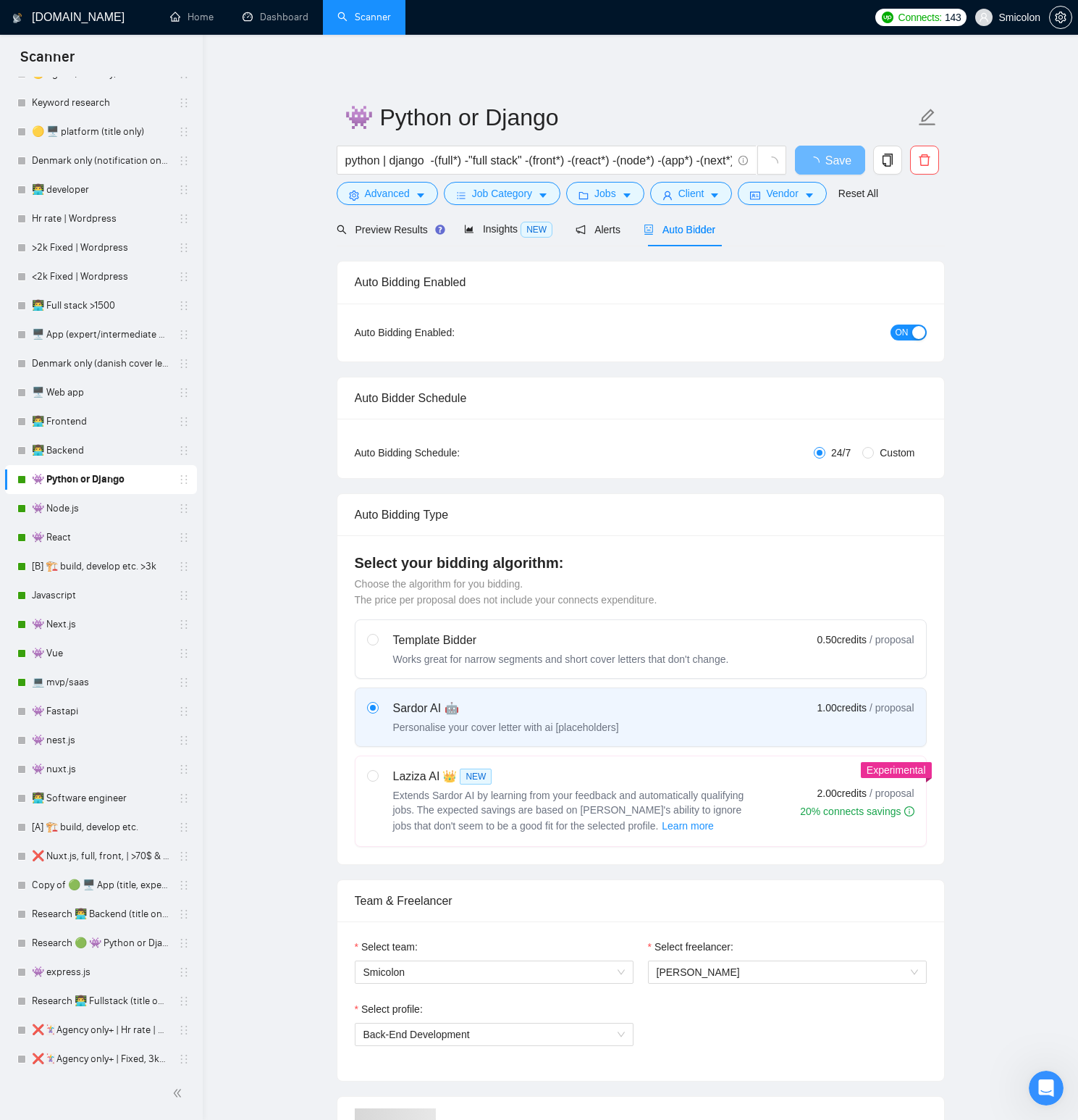
click at [901, 335] on span "ON" at bounding box center [903, 332] width 13 height 16
click at [835, 167] on span "Save" at bounding box center [830, 159] width 26 height 18
click at [91, 505] on link "👾 Node.js" at bounding box center [101, 509] width 138 height 29
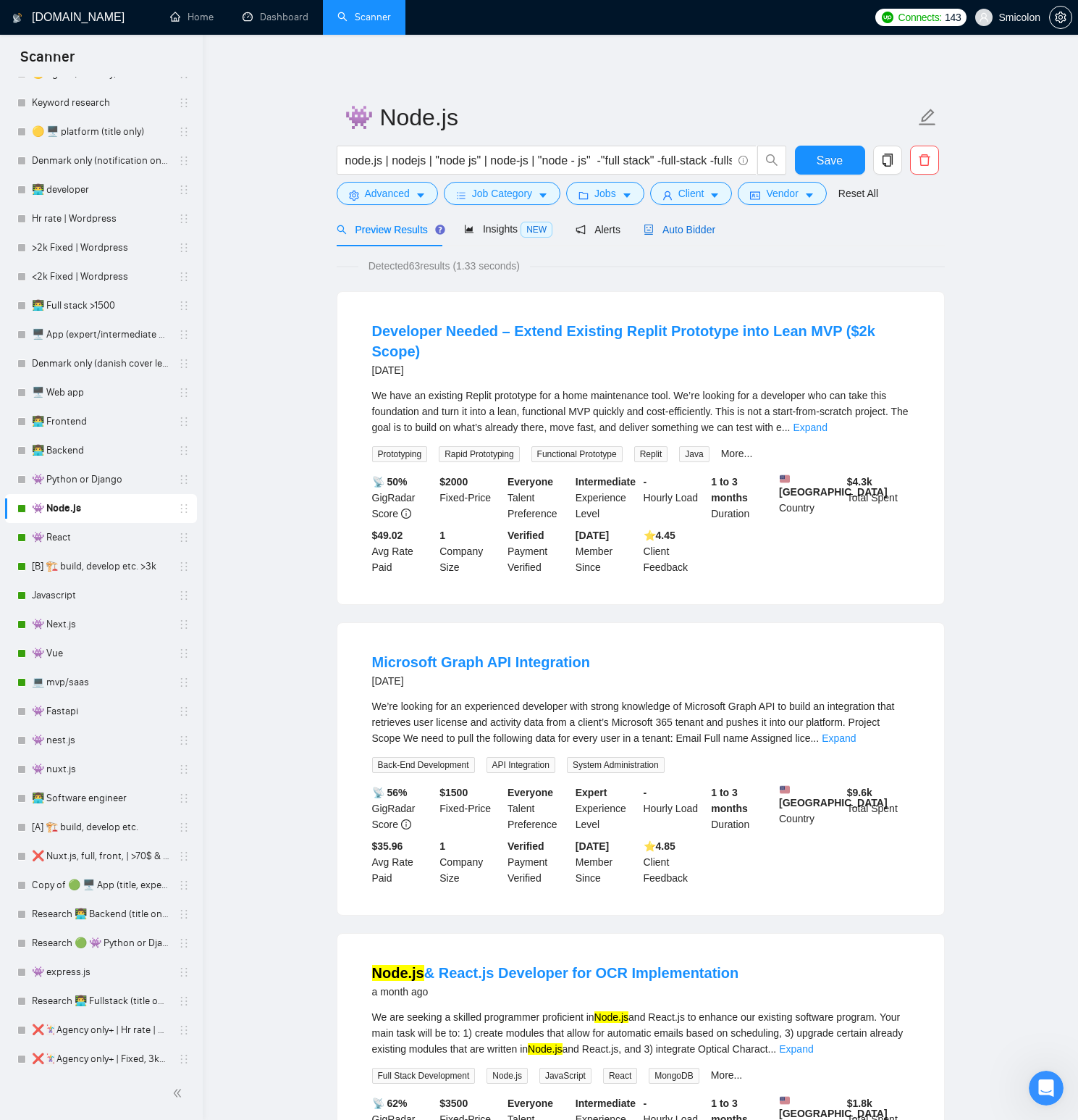
click at [700, 230] on span "Auto Bidder" at bounding box center [679, 229] width 72 height 11
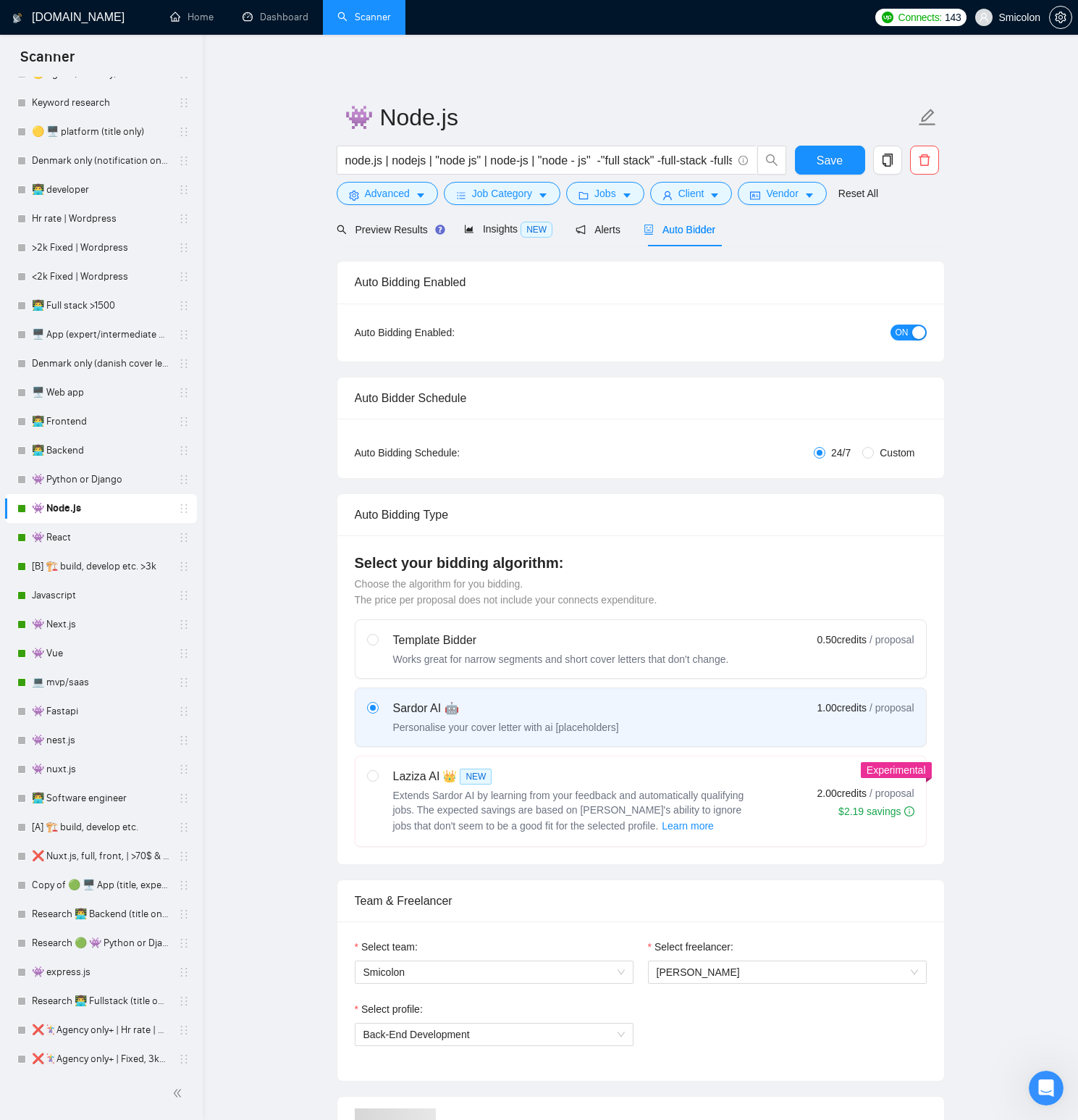
click at [907, 338] on span "ON" at bounding box center [903, 332] width 13 height 16
click at [822, 165] on span "Save" at bounding box center [830, 159] width 26 height 18
click at [66, 539] on link "👾 React" at bounding box center [101, 537] width 138 height 29
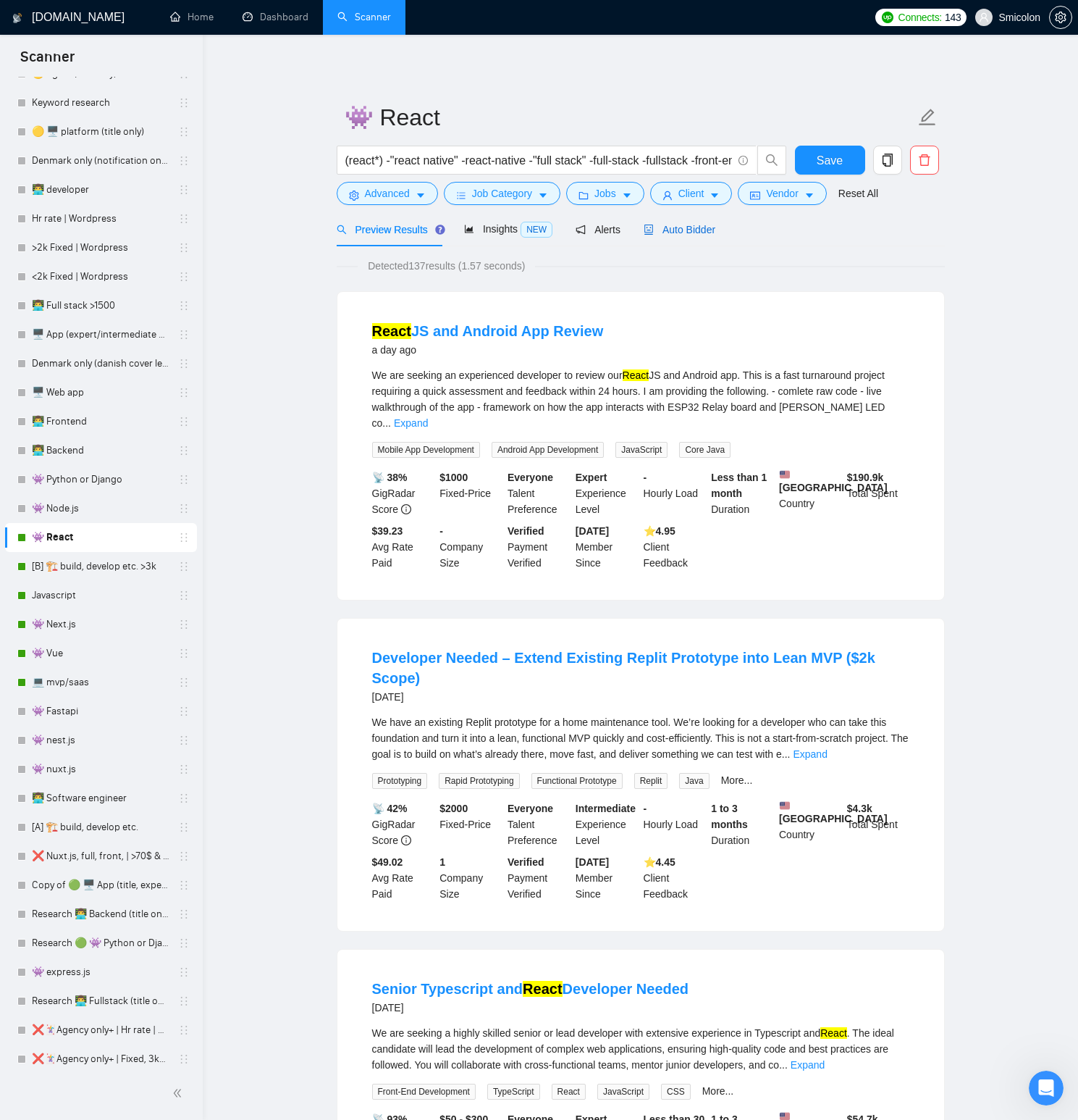
click at [701, 232] on span "Auto Bidder" at bounding box center [679, 229] width 72 height 11
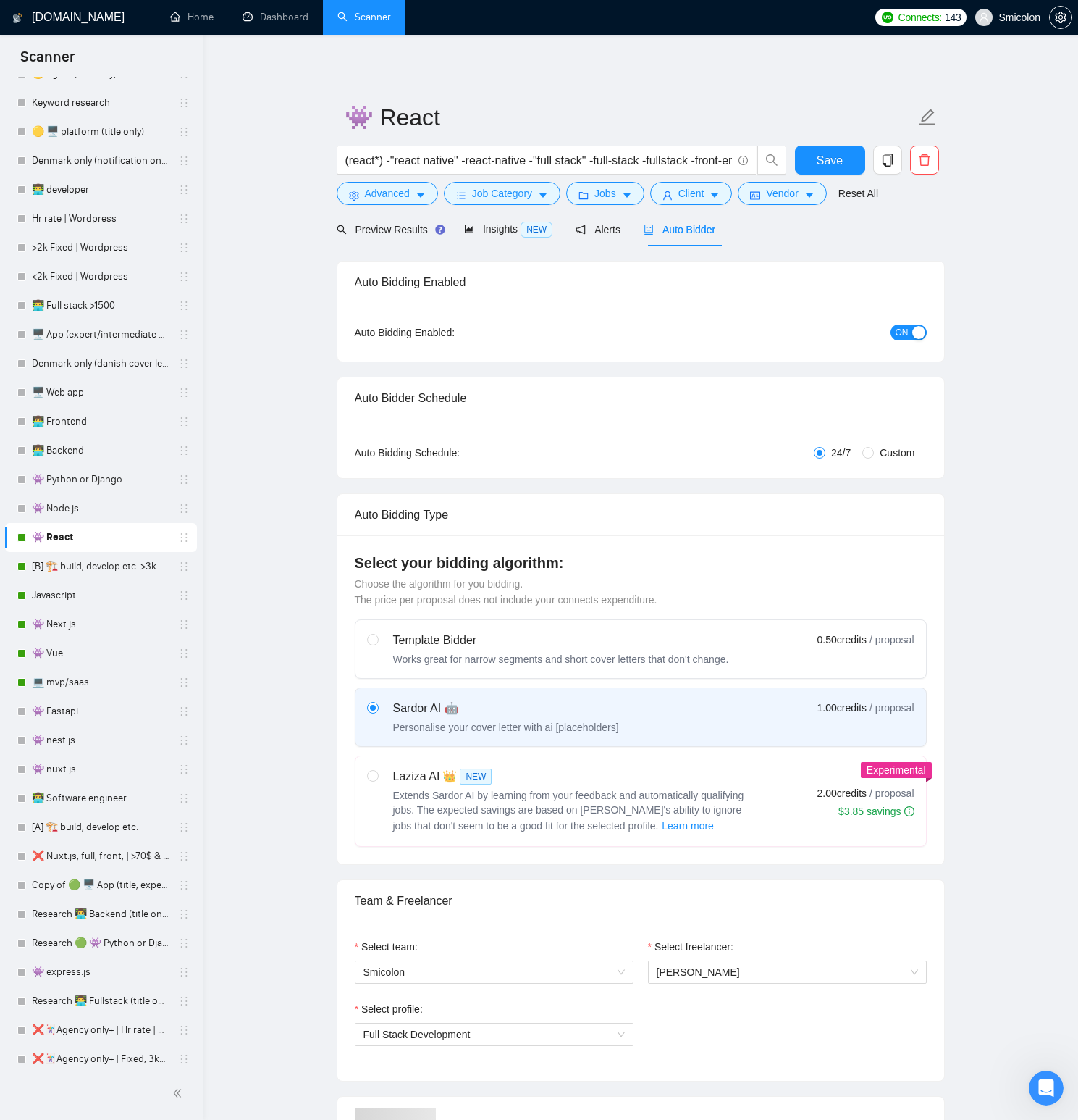
click at [910, 341] on div "ON" at bounding box center [831, 332] width 191 height 24
click at [899, 332] on span "ON" at bounding box center [903, 332] width 13 height 16
click at [829, 167] on span "Save" at bounding box center [830, 159] width 26 height 18
click at [98, 566] on link "[B] 🏗️ build, develop etc. >3k" at bounding box center [101, 566] width 138 height 29
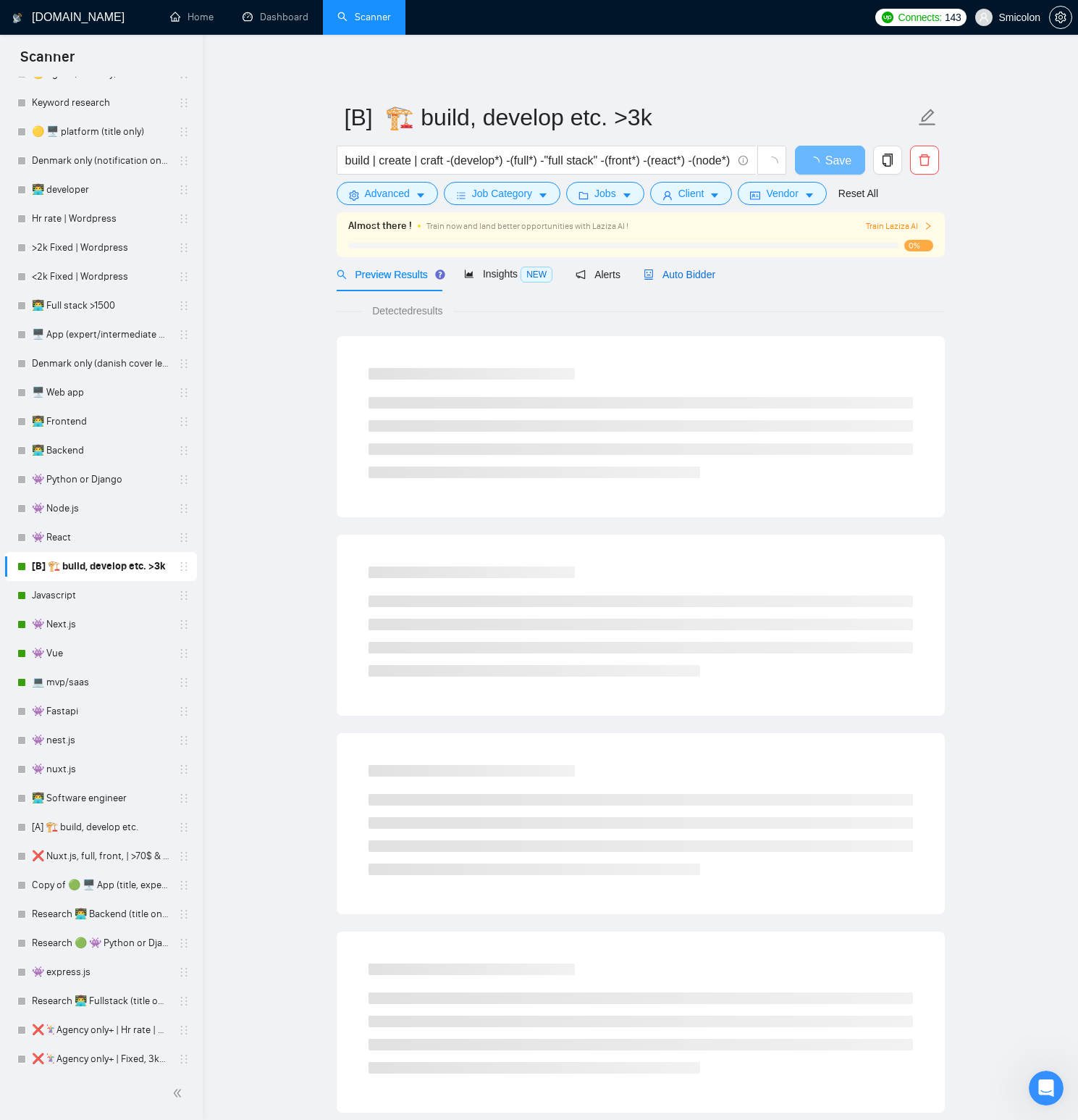
click at [685, 279] on span "Auto Bidder" at bounding box center [679, 275] width 72 height 11
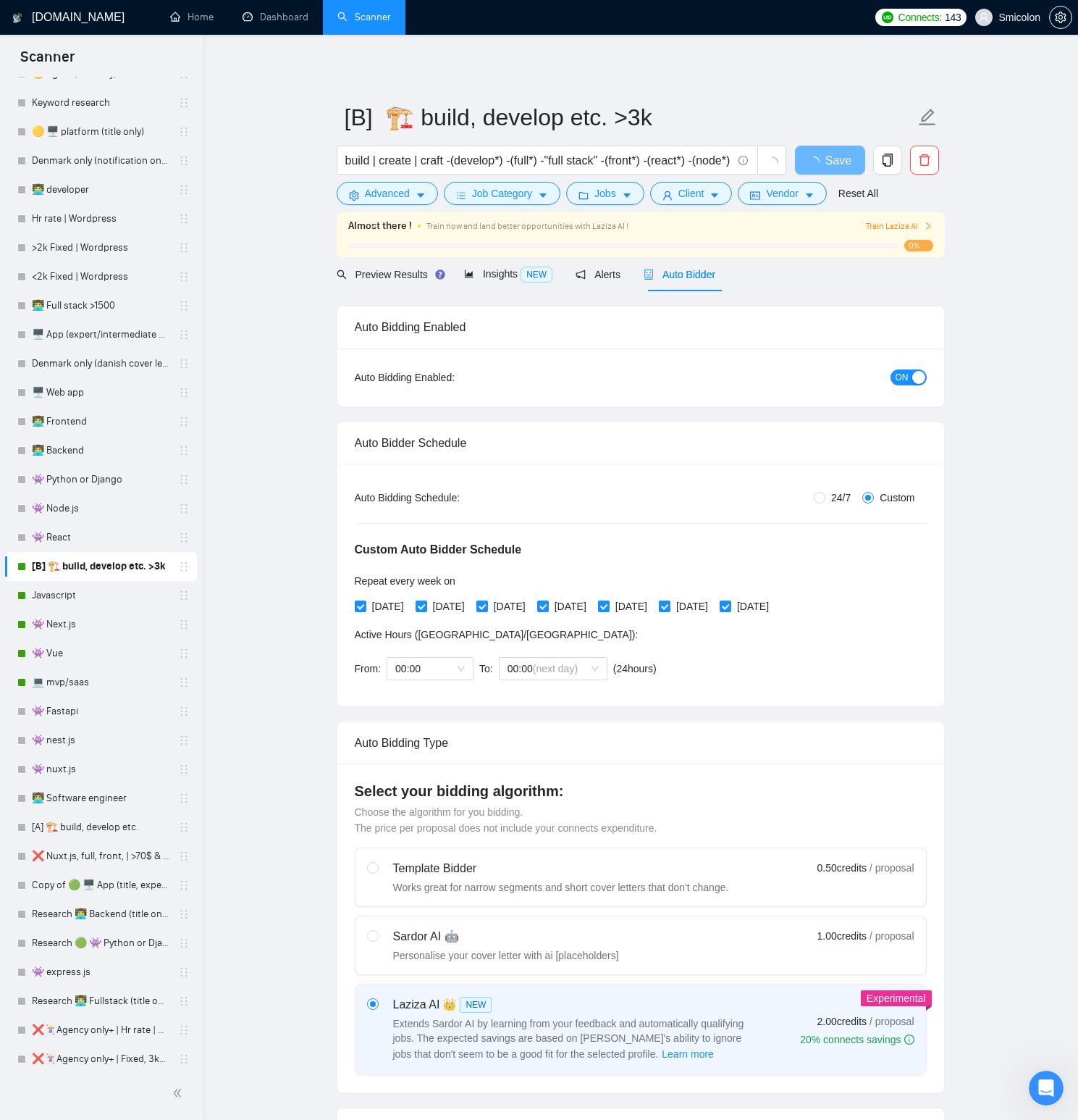
click at [900, 376] on span "ON" at bounding box center [903, 376] width 13 height 16
click at [834, 155] on span "Save" at bounding box center [830, 159] width 26 height 18
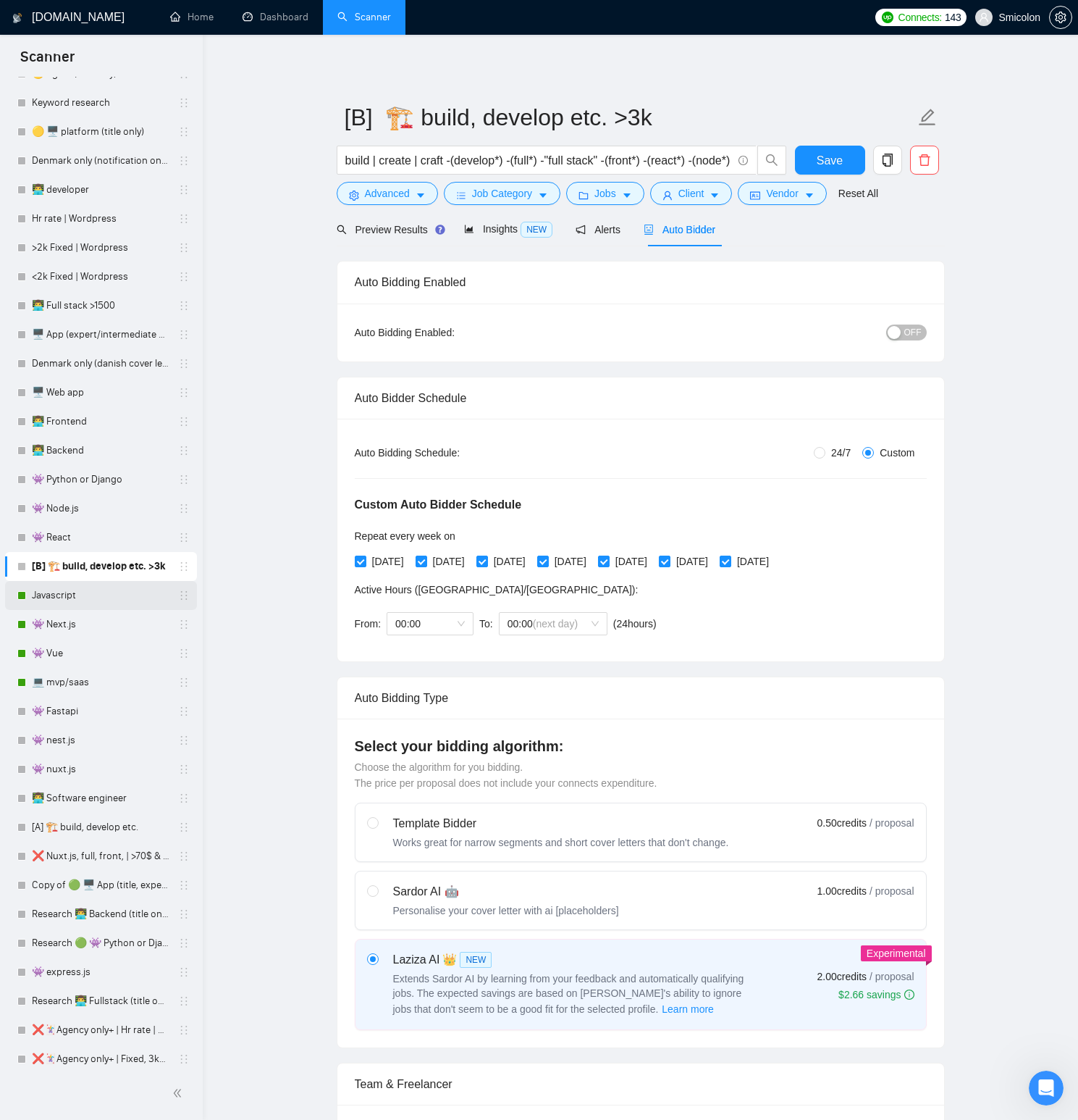
click at [89, 605] on link "Javascript" at bounding box center [101, 595] width 138 height 29
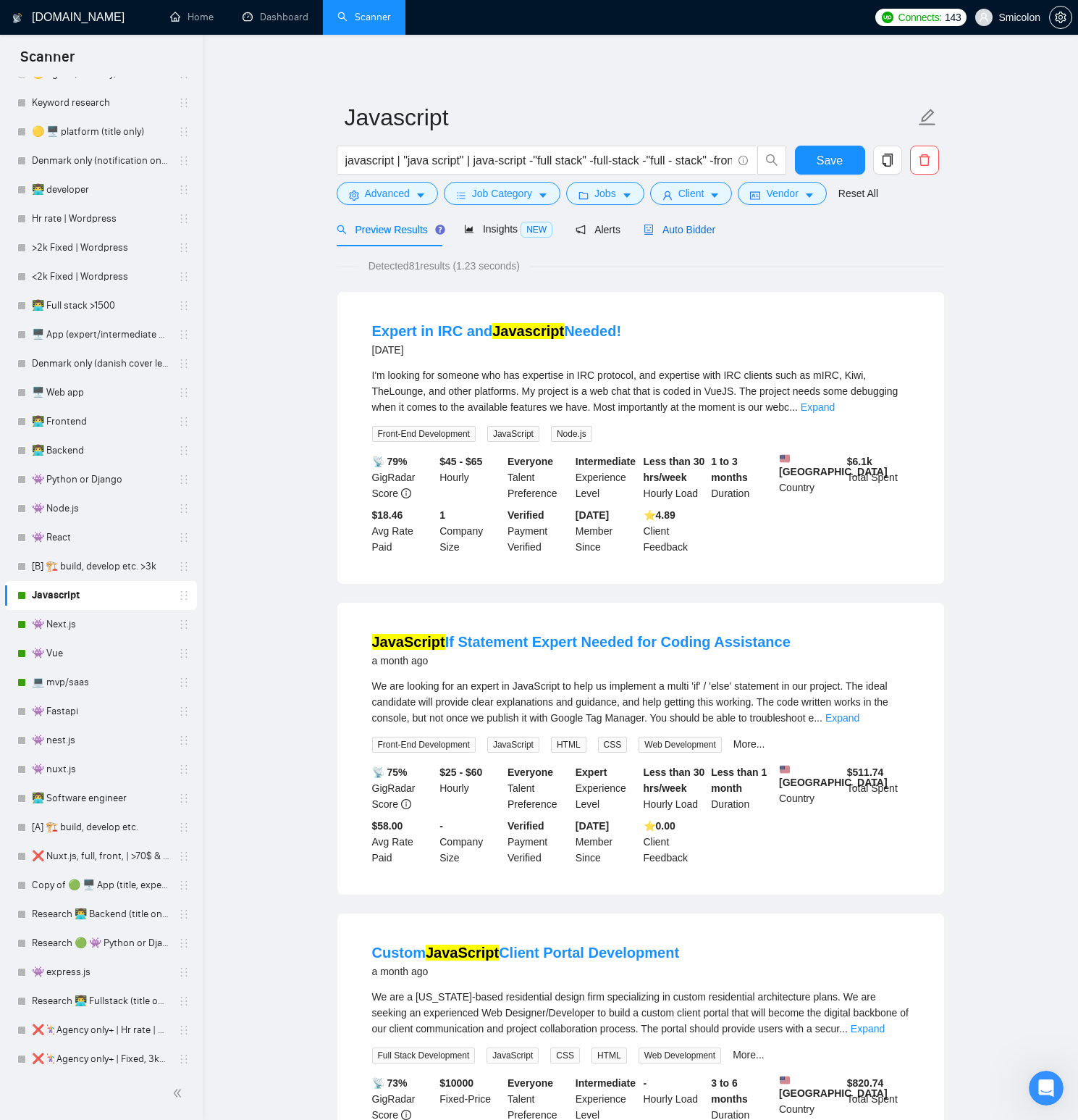
click at [696, 229] on span "Auto Bidder" at bounding box center [679, 229] width 72 height 11
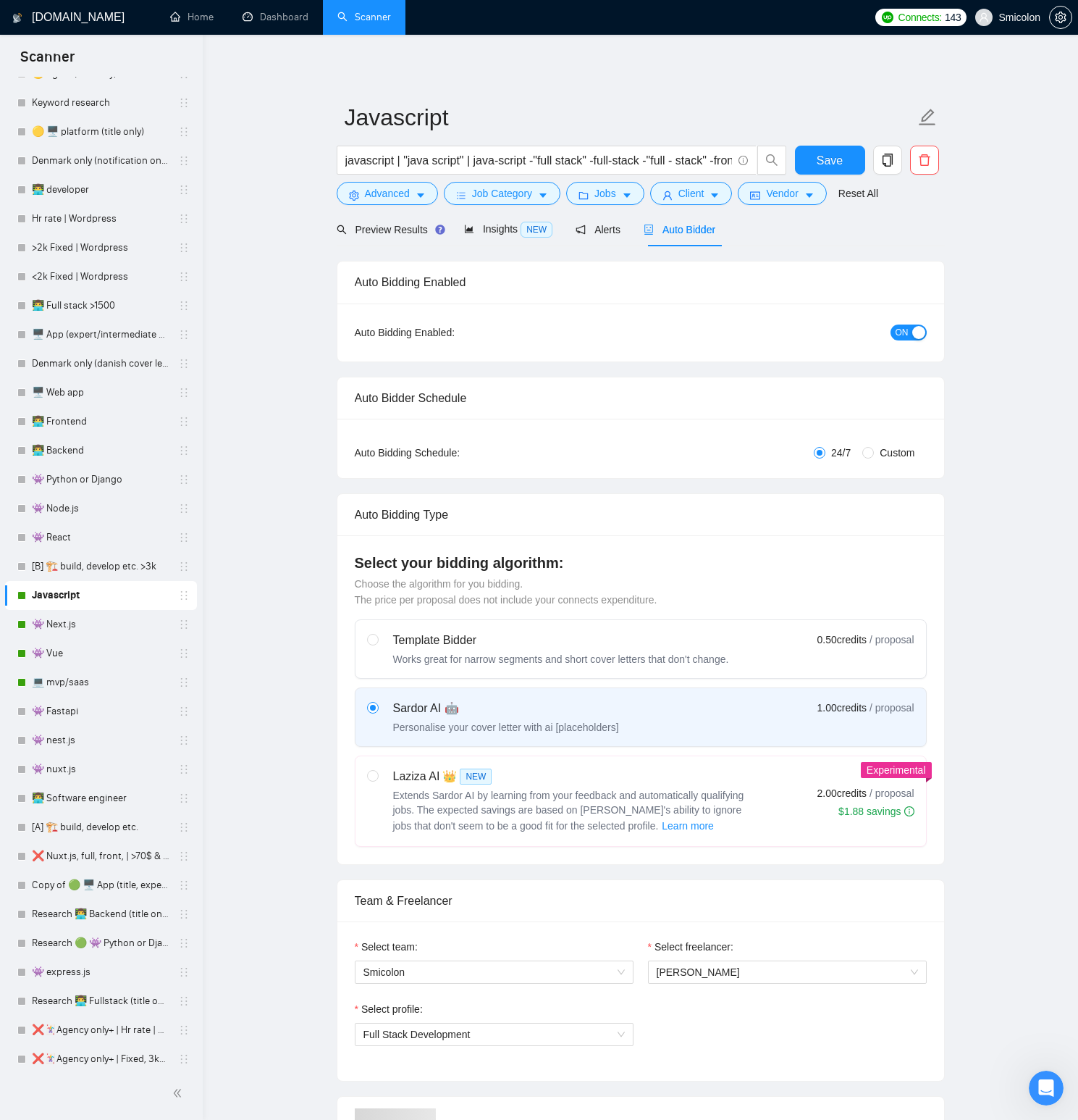
click at [890, 332] on button "ON" at bounding box center [908, 332] width 36 height 16
click at [838, 152] on span "Save" at bounding box center [830, 159] width 26 height 18
click at [67, 623] on link "👾 Next.js" at bounding box center [101, 624] width 138 height 29
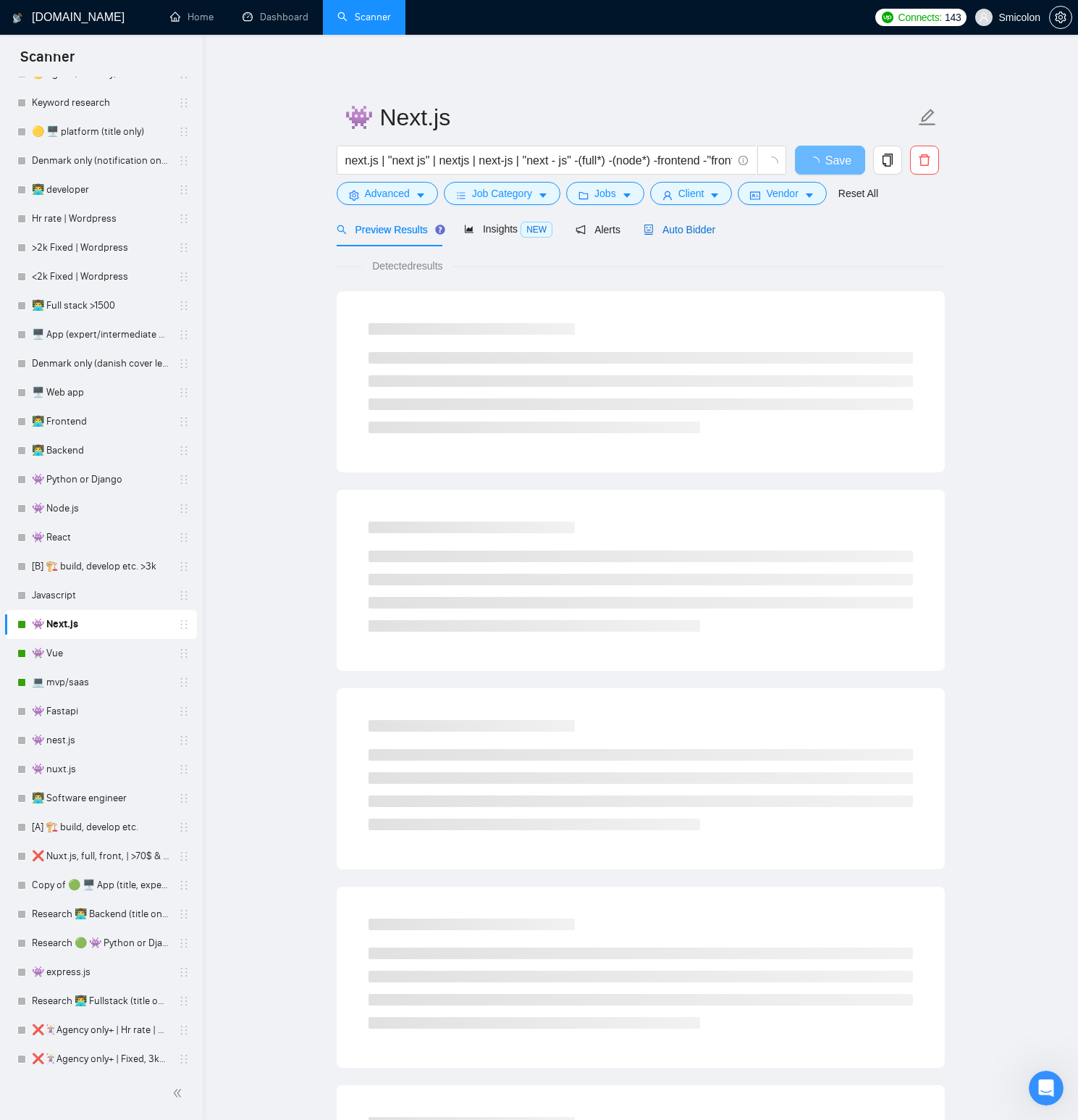
click at [694, 235] on span "Auto Bidder" at bounding box center [679, 229] width 72 height 11
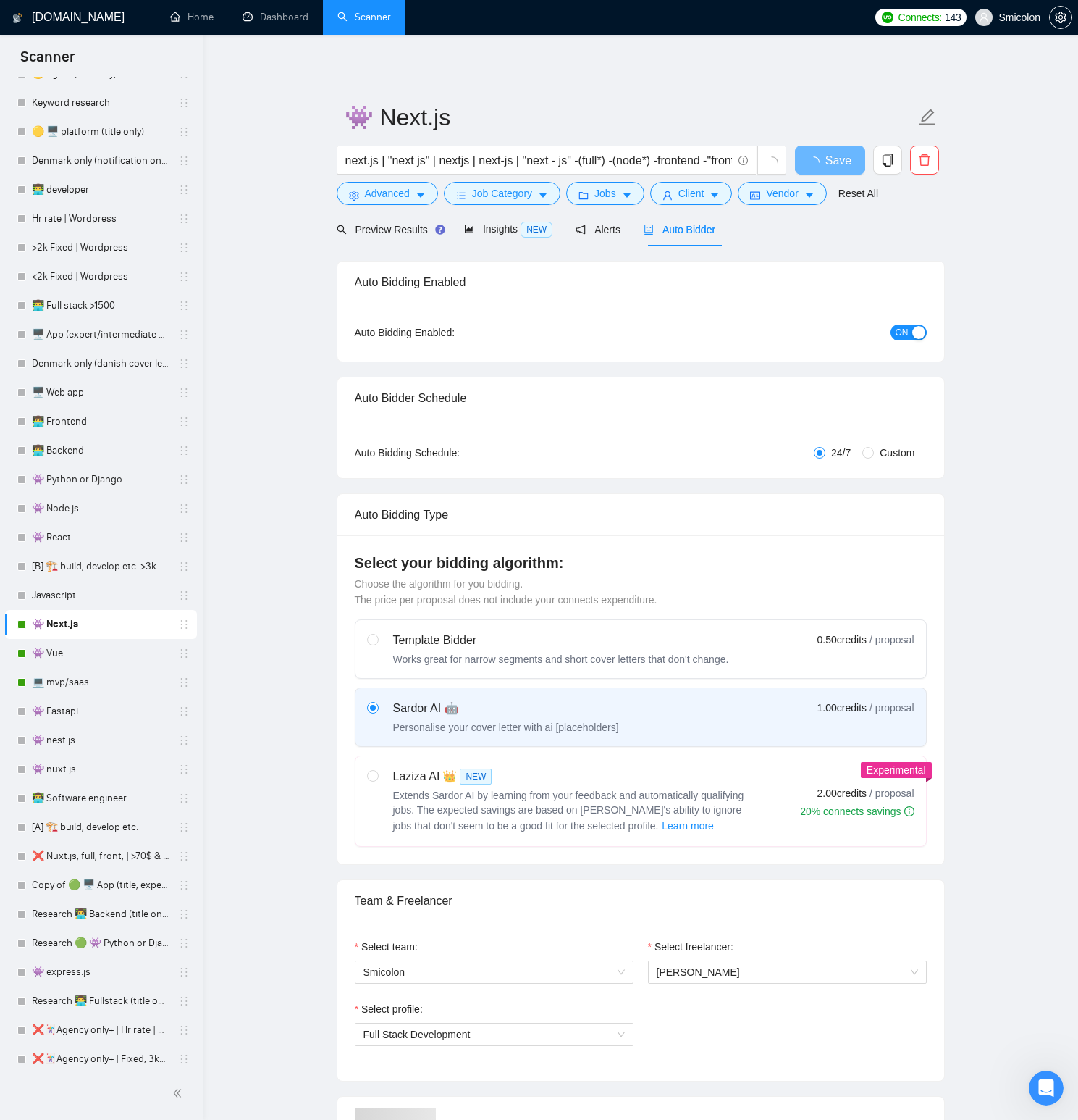
click at [896, 337] on span "ON" at bounding box center [903, 332] width 13 height 16
click at [834, 159] on span "Save" at bounding box center [830, 159] width 26 height 18
click at [106, 662] on link "👾 Vue" at bounding box center [101, 653] width 138 height 29
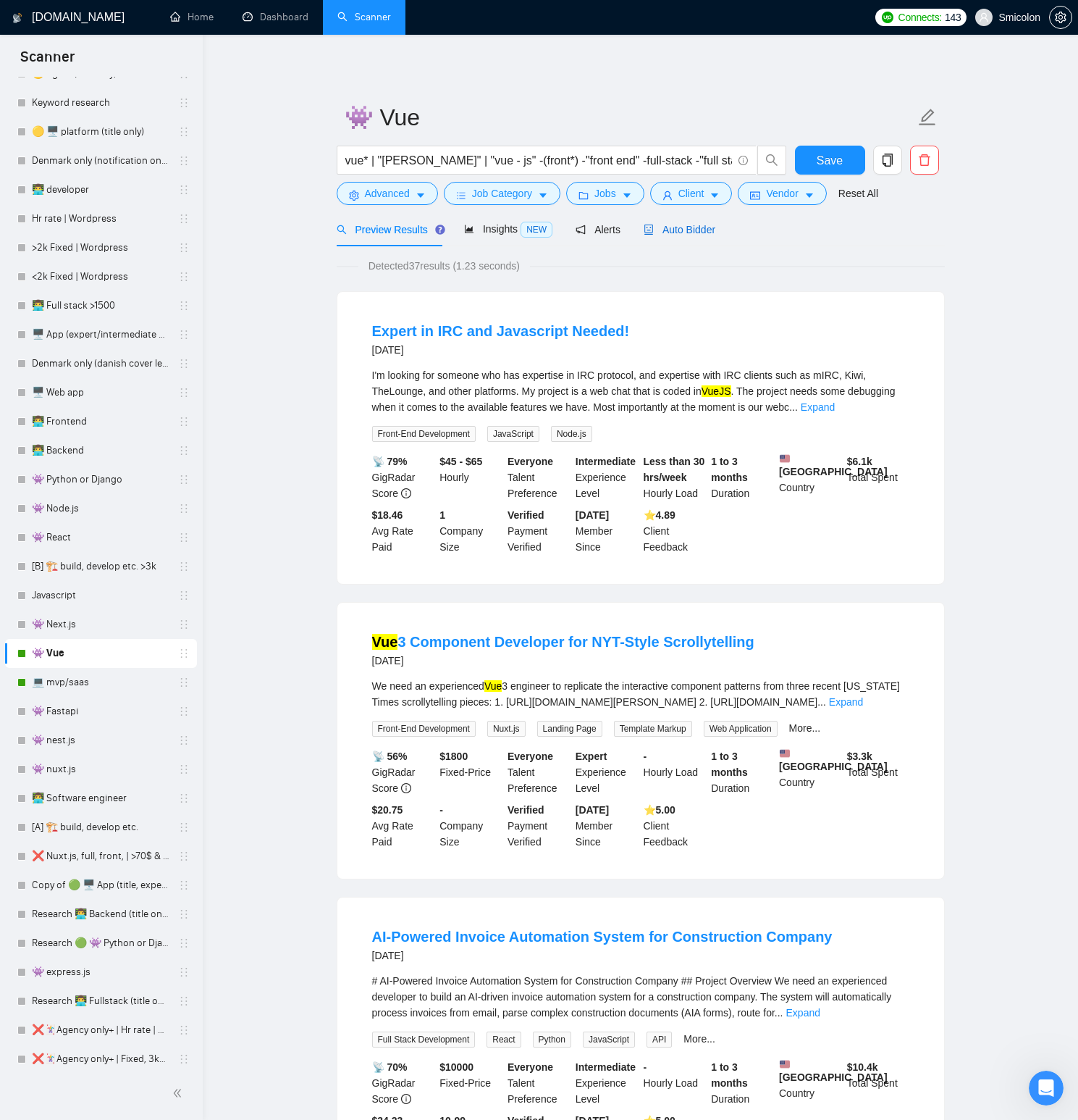
click at [696, 235] on span "Auto Bidder" at bounding box center [679, 229] width 72 height 11
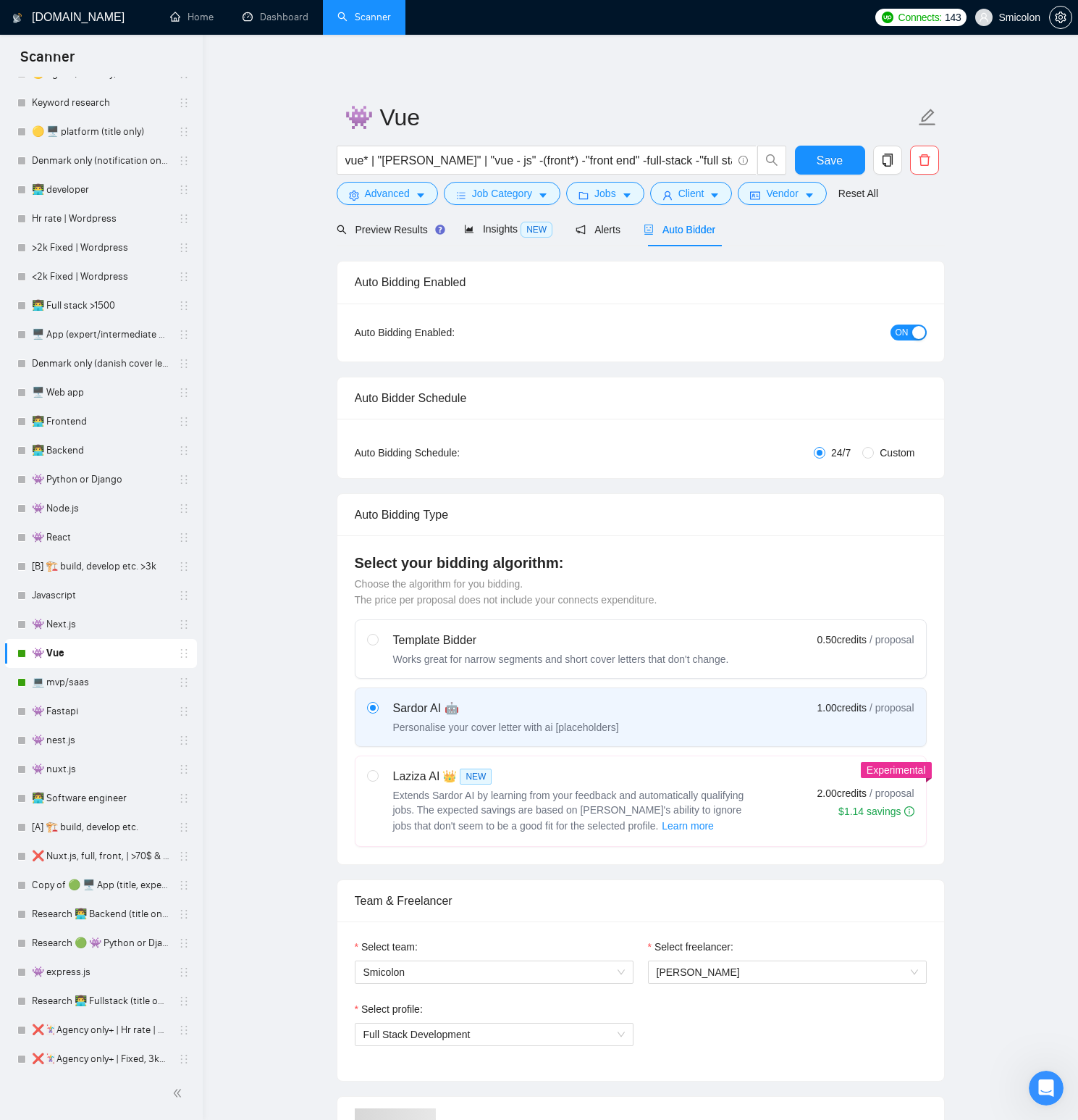
click at [896, 332] on span "ON" at bounding box center [903, 332] width 13 height 16
click at [836, 168] on span "Save" at bounding box center [830, 159] width 26 height 18
click at [72, 688] on link "💻 mvp/saas" at bounding box center [101, 682] width 138 height 29
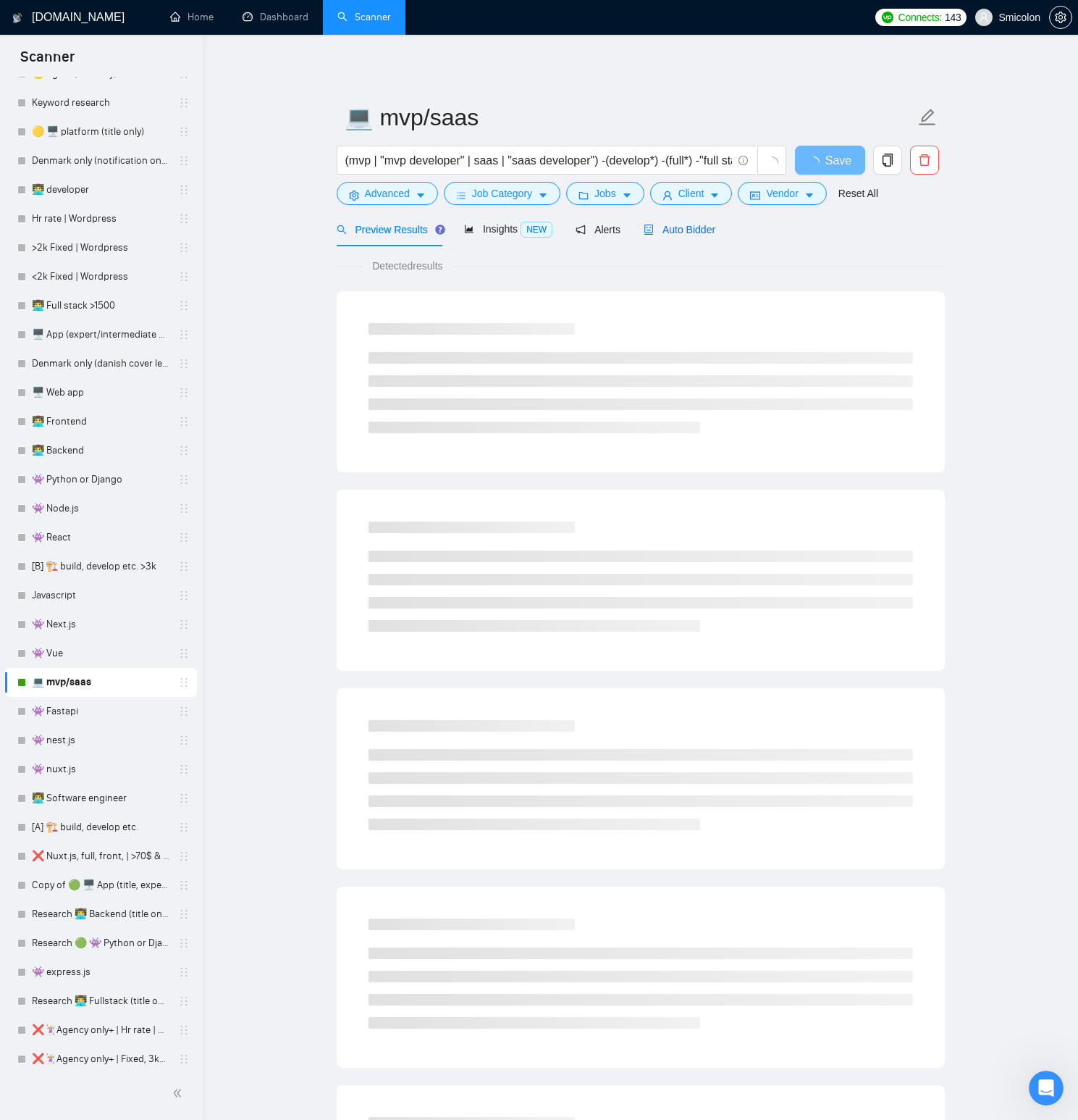
click at [692, 229] on span "Auto Bidder" at bounding box center [679, 229] width 72 height 11
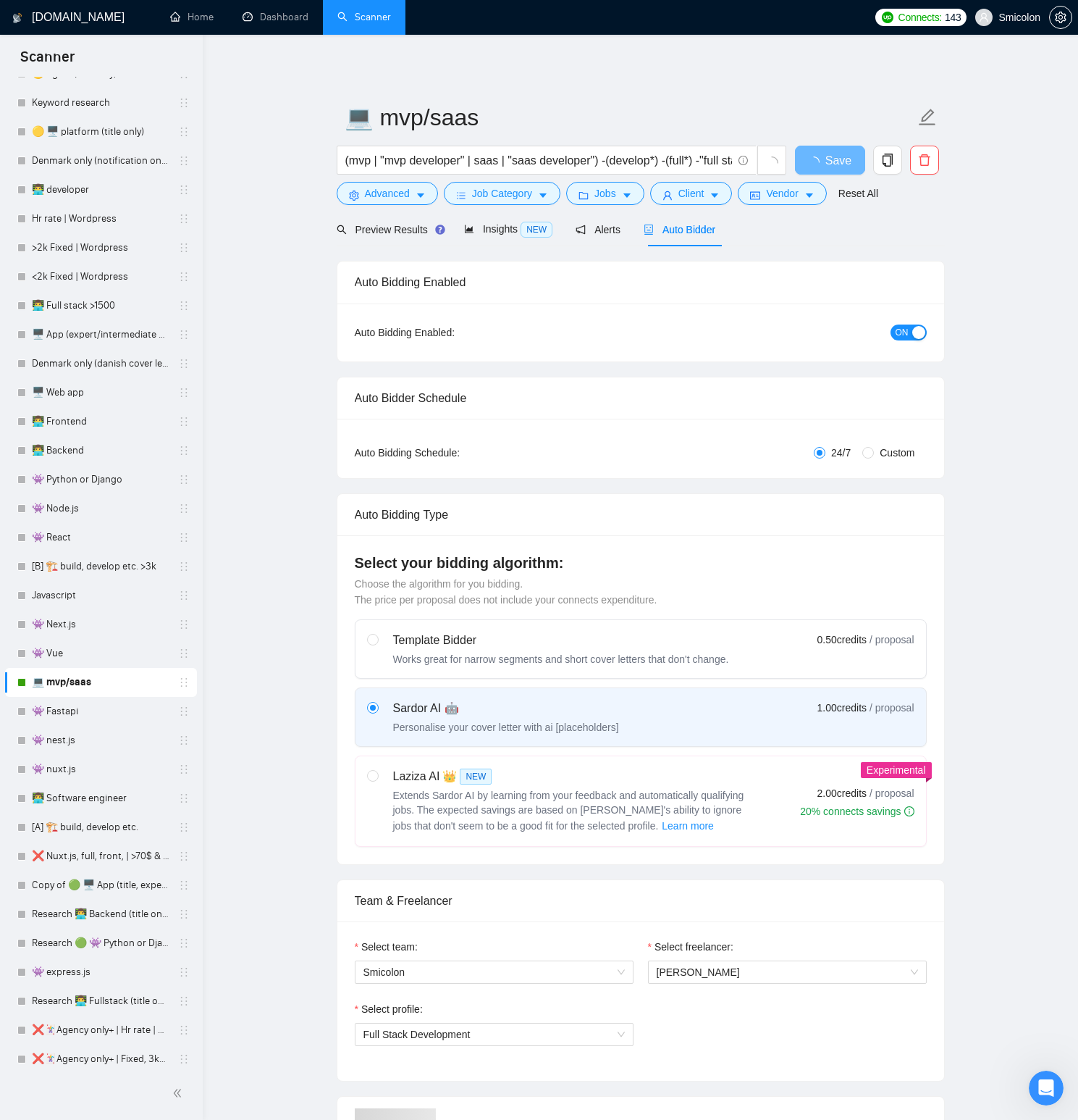
click at [891, 329] on button "ON" at bounding box center [908, 332] width 36 height 16
click at [845, 161] on button "Save" at bounding box center [830, 159] width 70 height 29
click at [300, 18] on link "Dashboard" at bounding box center [275, 17] width 66 height 12
